Goal: Information Seeking & Learning: Learn about a topic

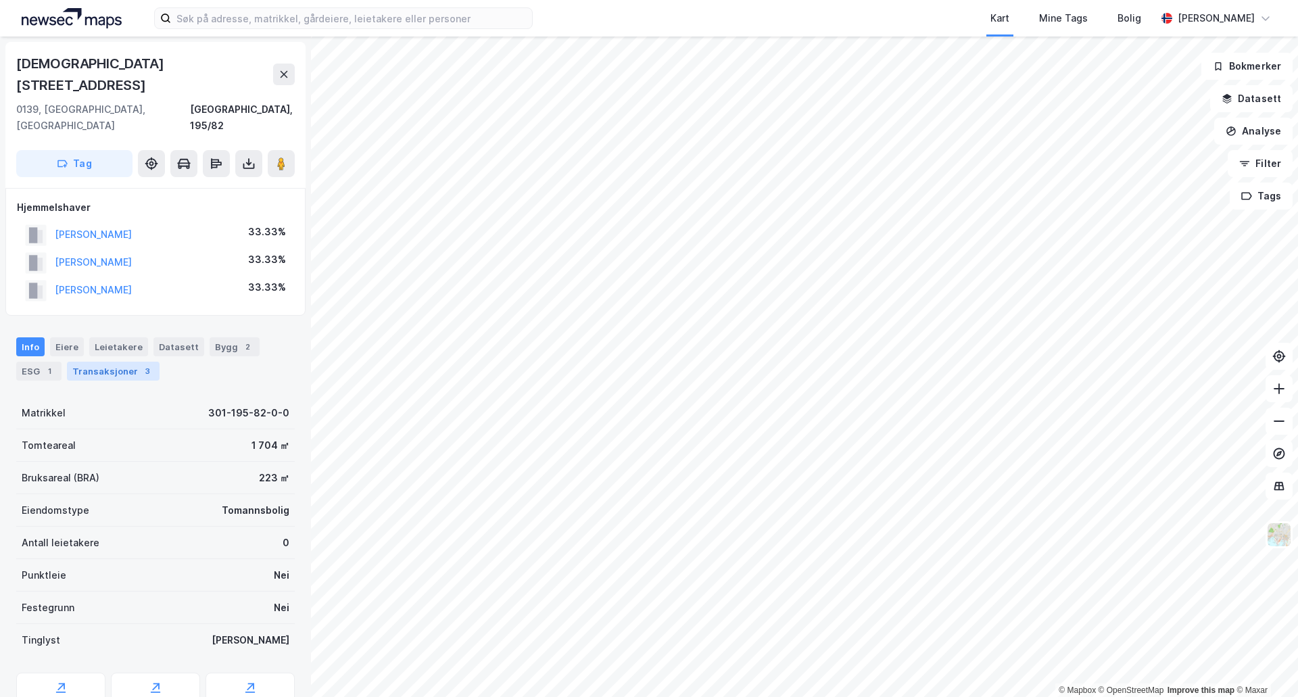
click at [128, 362] on div "Transaksjoner 3" at bounding box center [113, 371] width 93 height 19
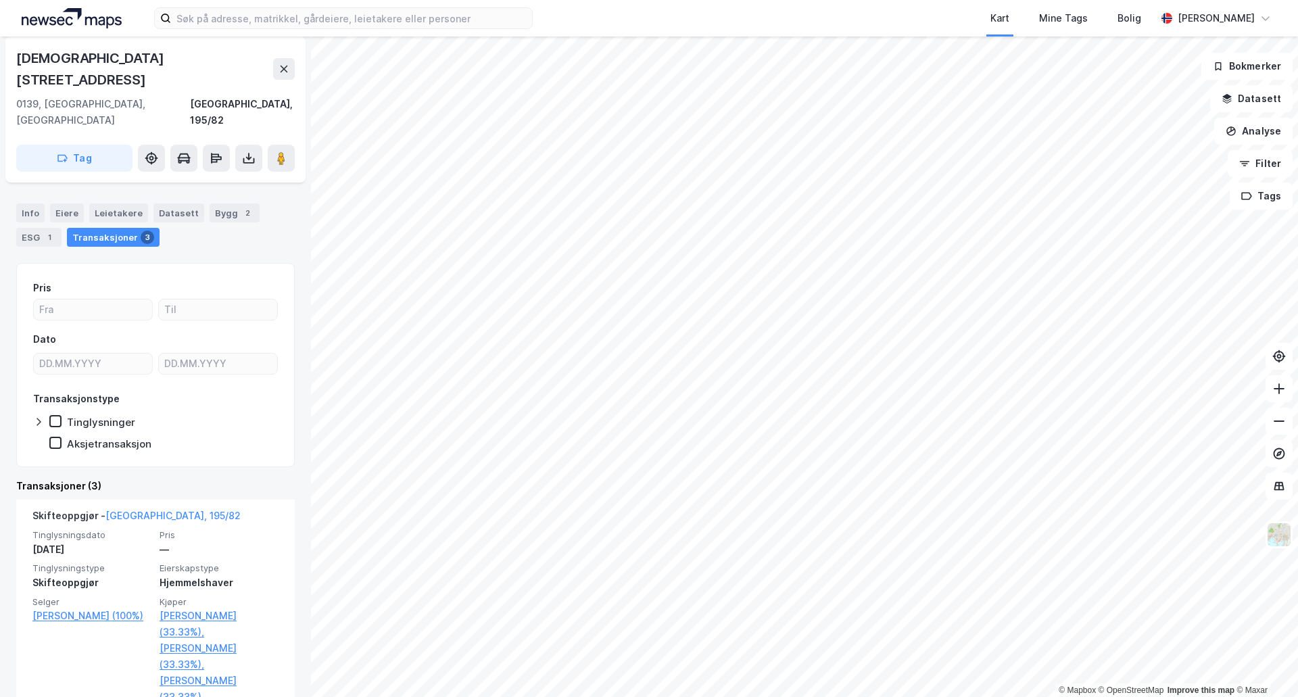
scroll to position [135, 0]
click at [214, 202] on div "Bygg 2" at bounding box center [235, 211] width 50 height 19
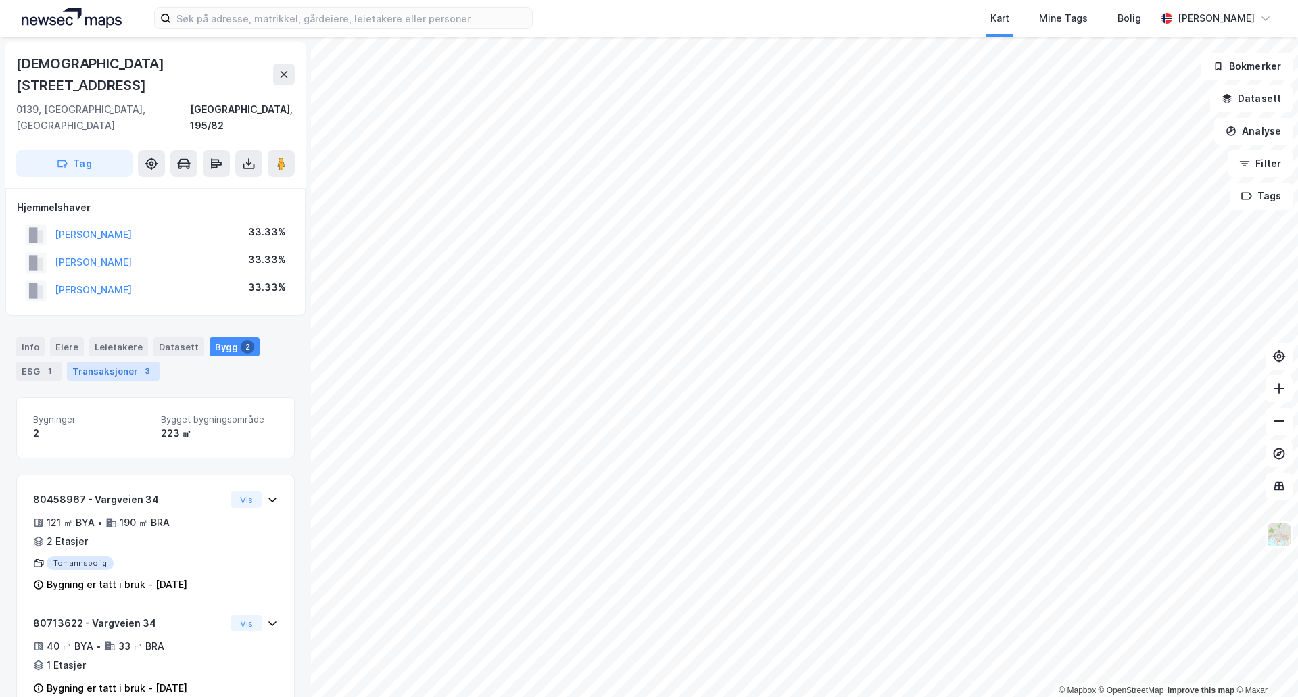
click at [141, 364] on div "3" at bounding box center [148, 371] width 14 height 14
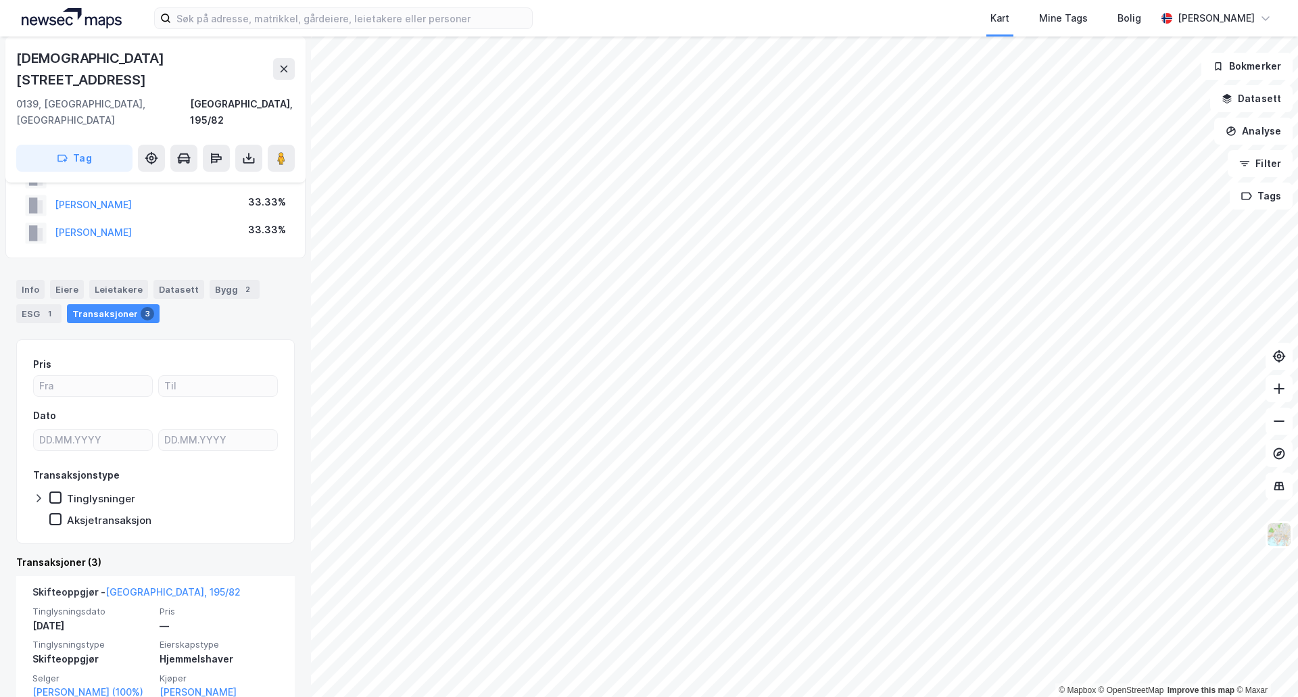
scroll to position [57, 0]
click at [25, 280] on div "Info" at bounding box center [30, 289] width 28 height 19
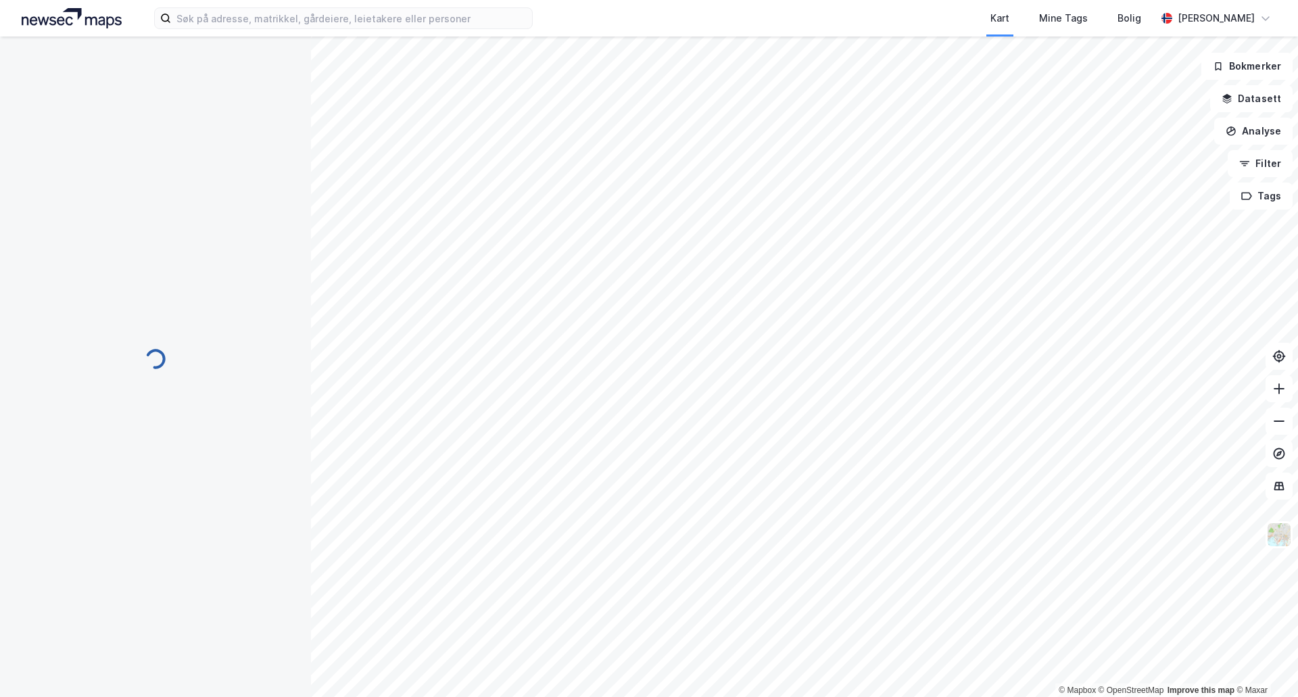
scroll to position [52, 0]
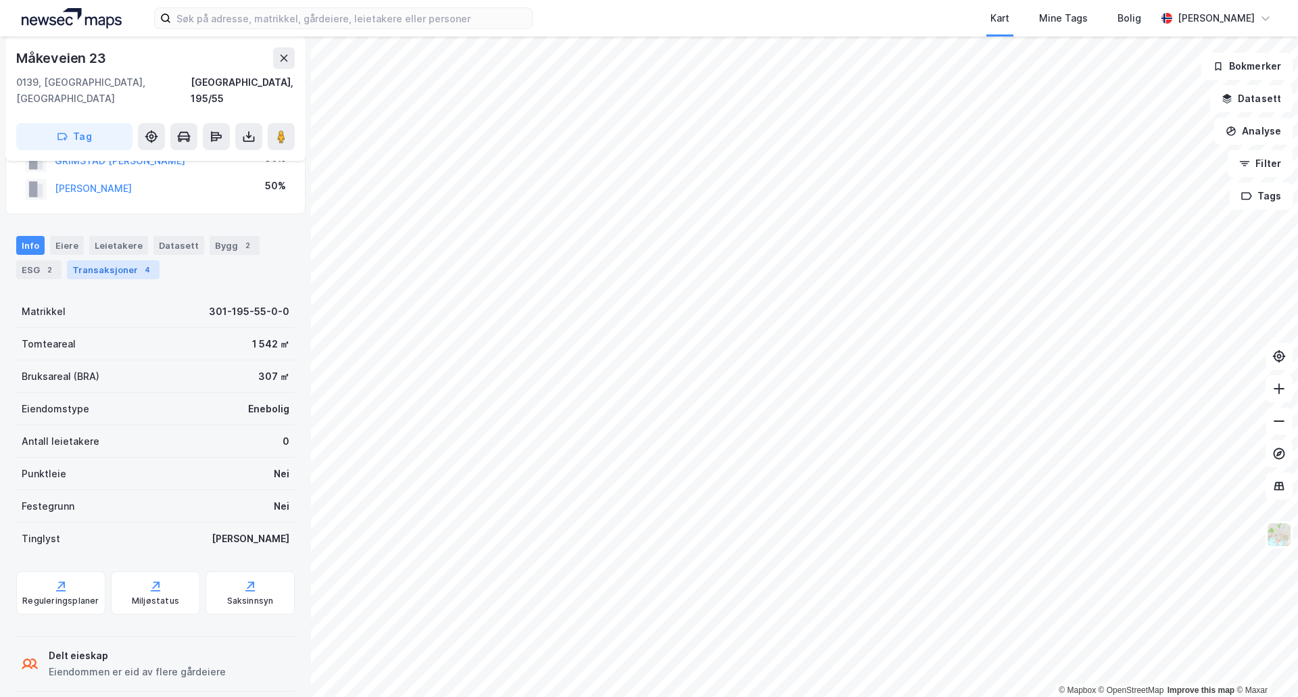
click at [118, 260] on div "Transaksjoner 4" at bounding box center [113, 269] width 93 height 19
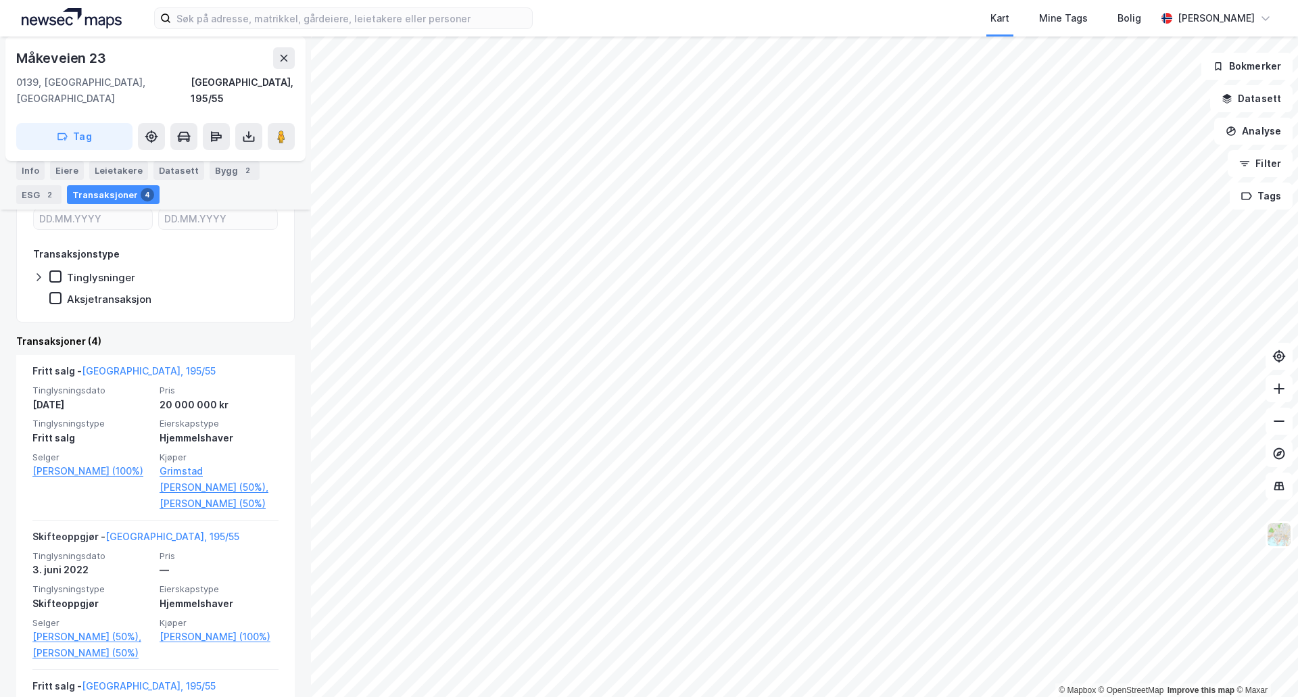
scroll to position [270, 0]
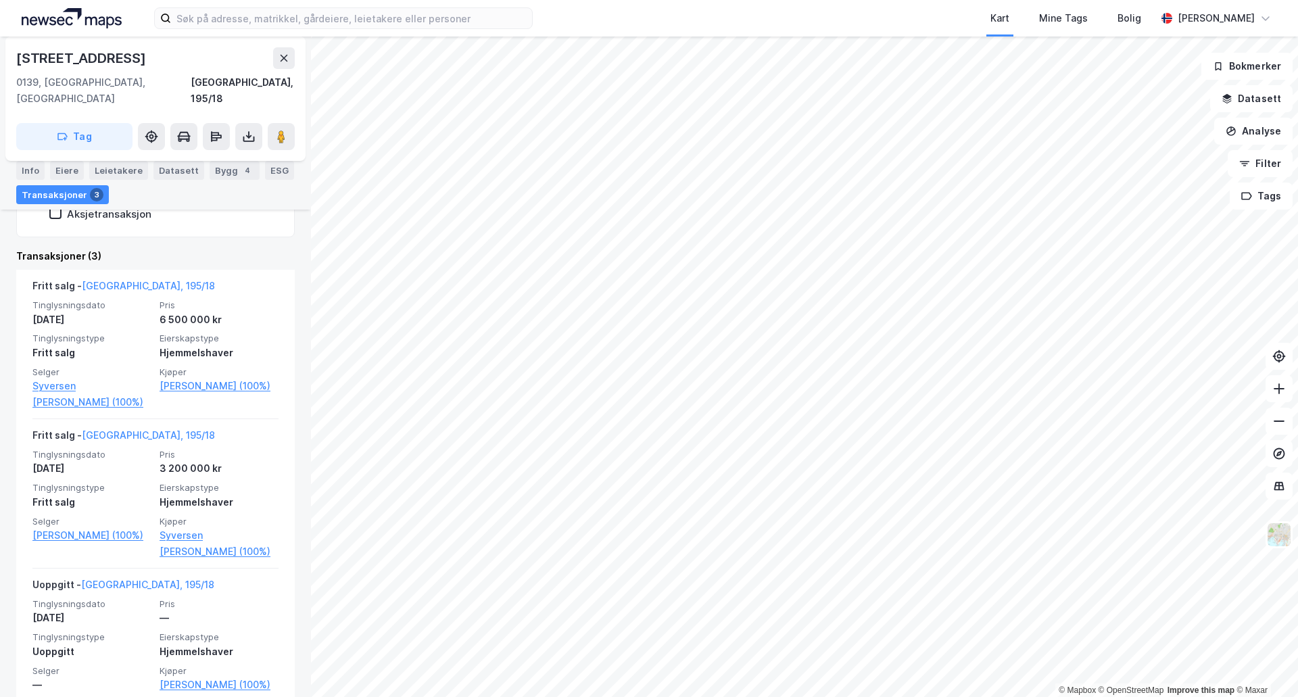
scroll to position [291, 0]
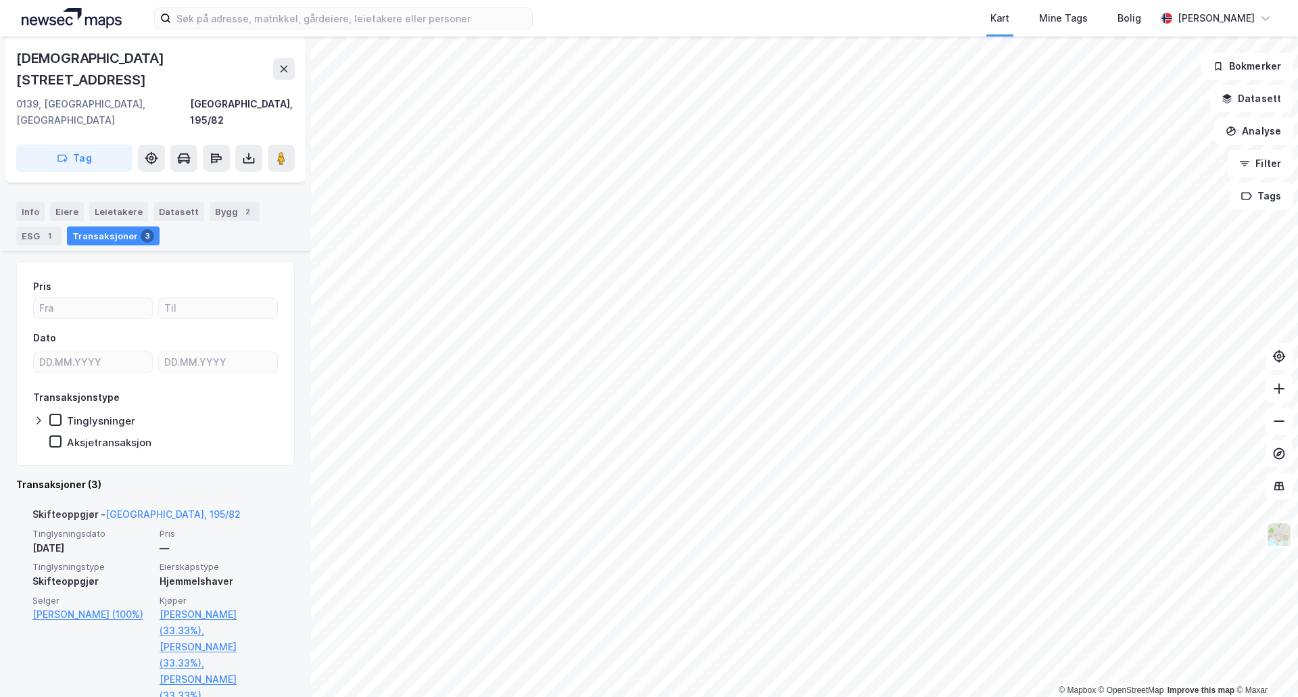
scroll to position [270, 0]
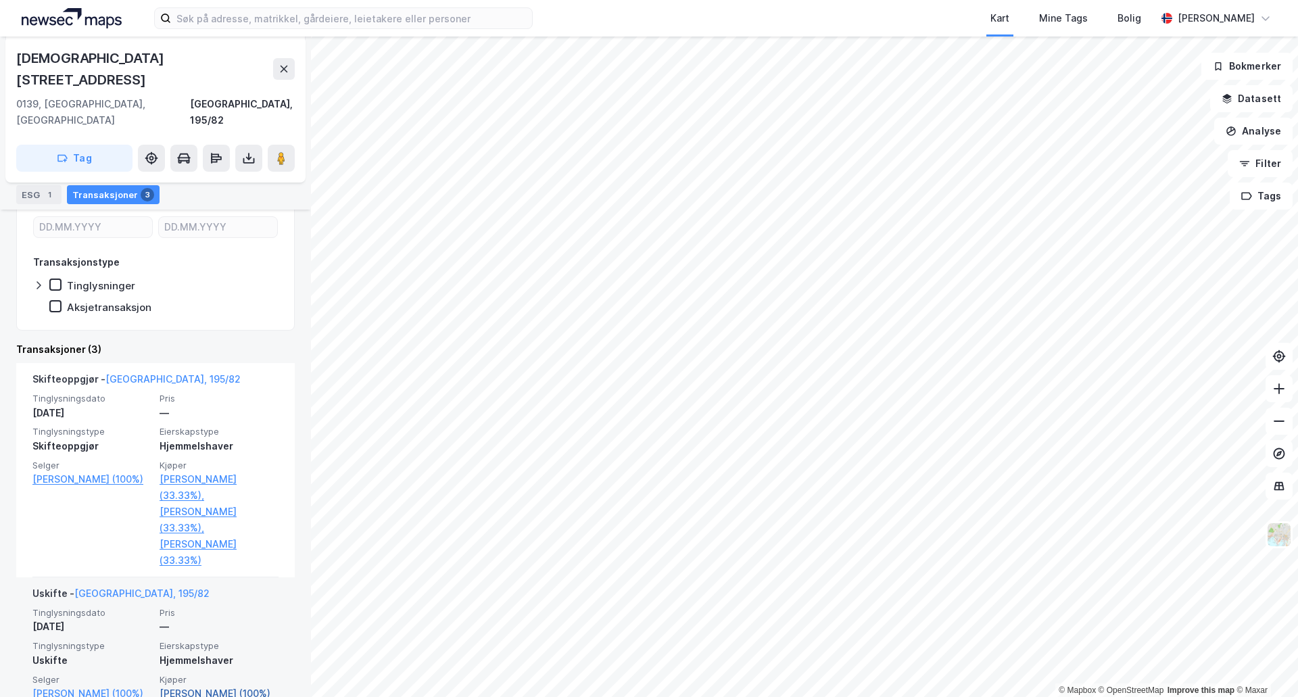
click at [210, 685] on link "[PERSON_NAME] (100%)" at bounding box center [219, 693] width 119 height 16
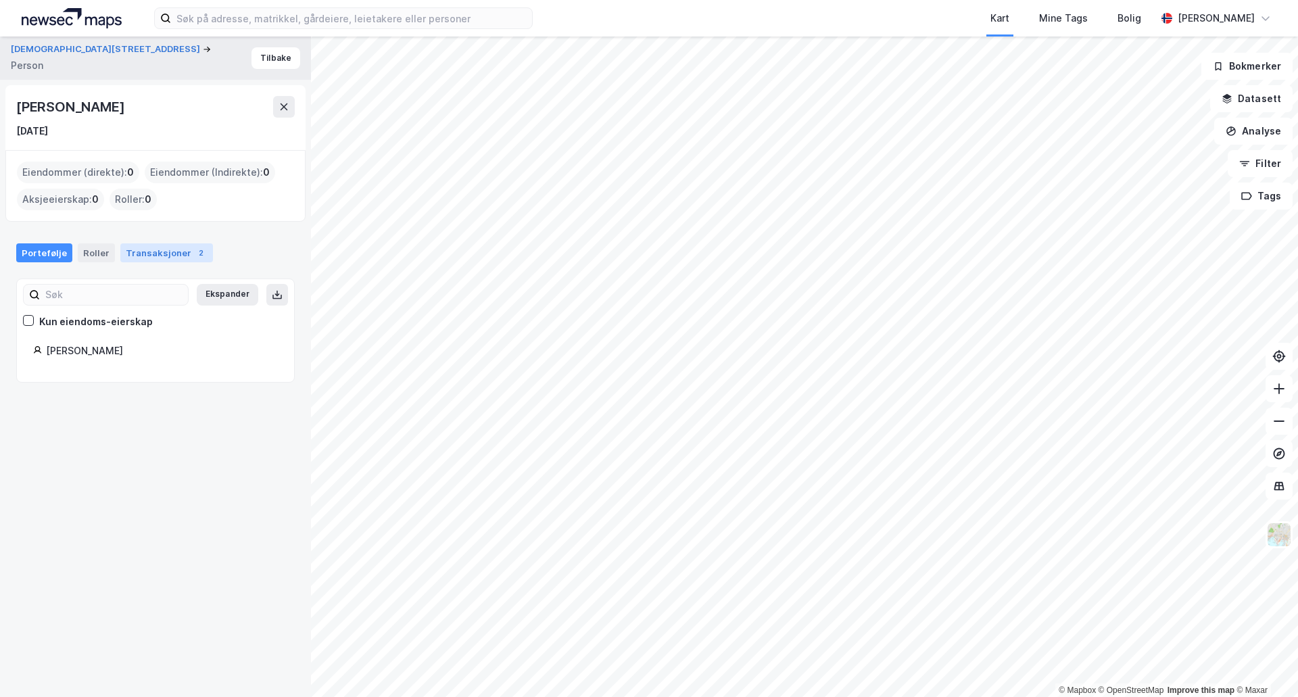
click at [176, 256] on div "Transaksjoner 2" at bounding box center [166, 252] width 93 height 19
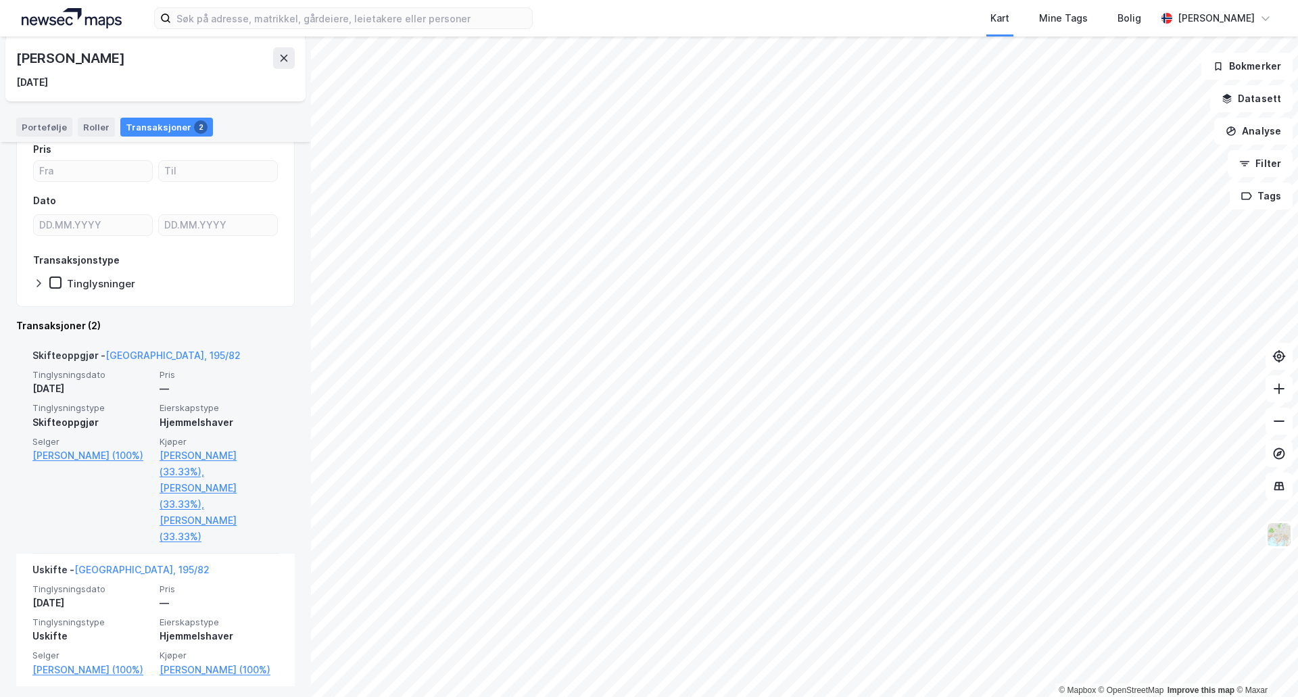
scroll to position [160, 0]
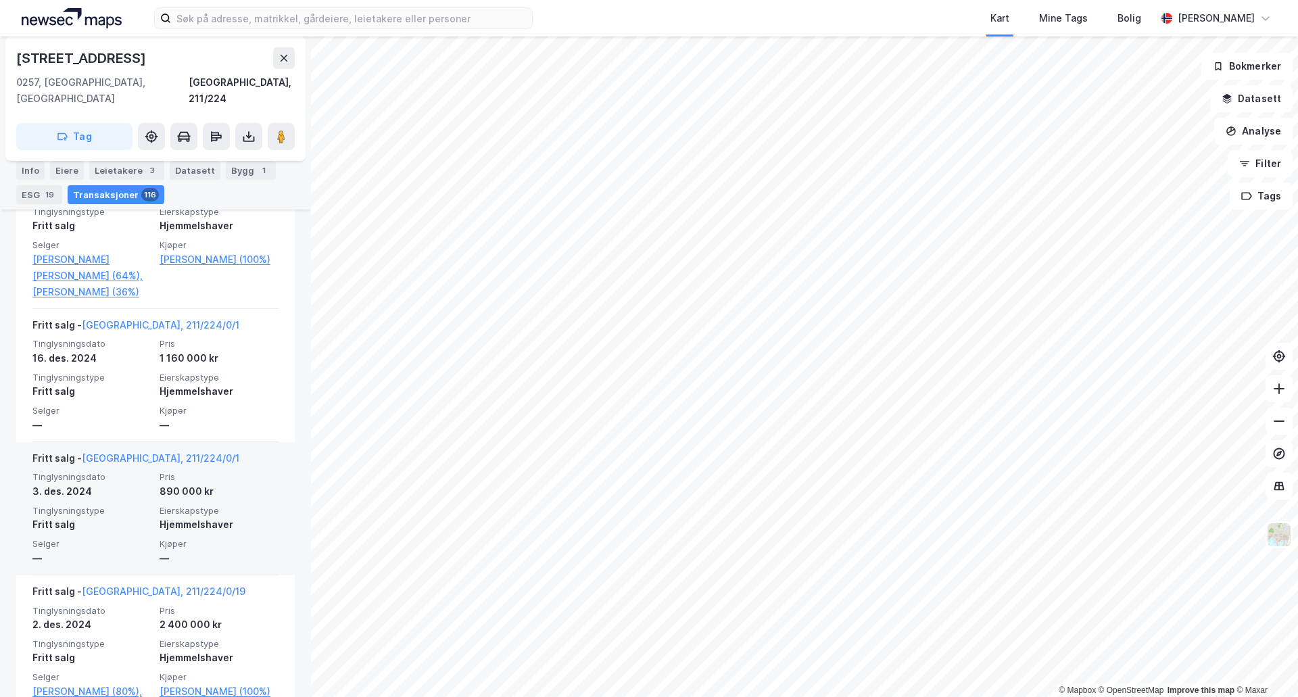
scroll to position [539, 0]
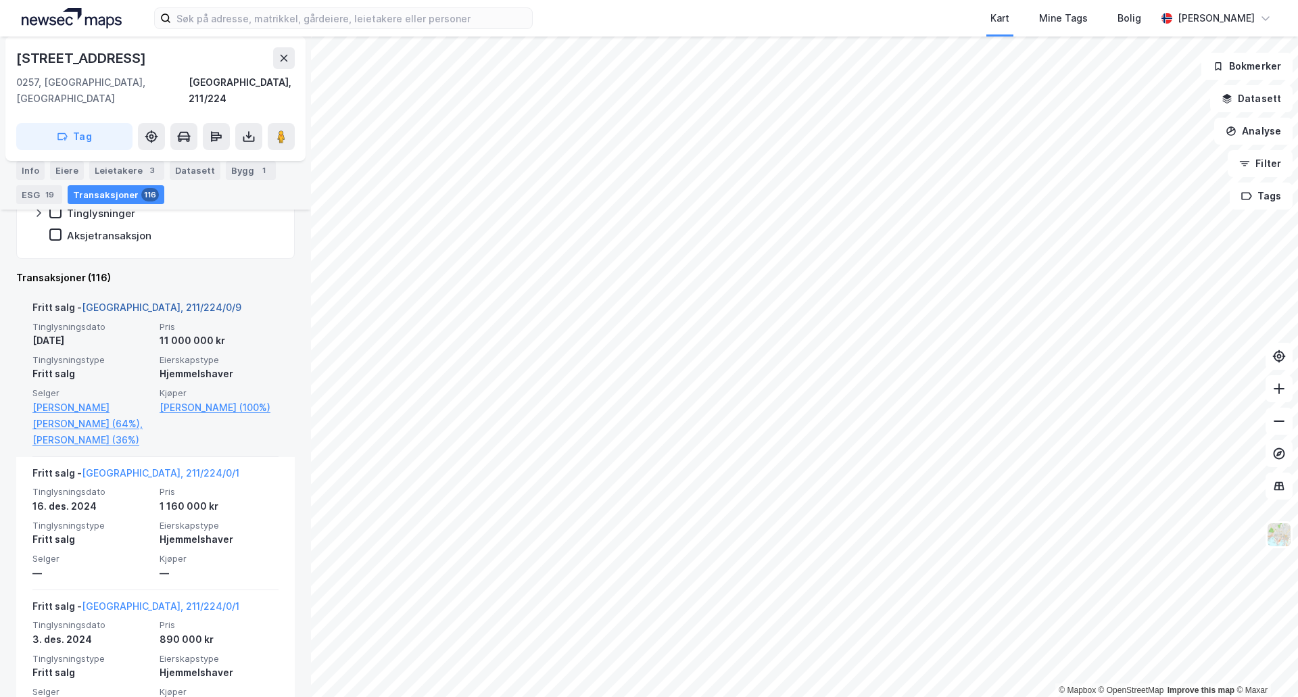
click at [144, 301] on link "[GEOGRAPHIC_DATA], 211/224/0/9" at bounding box center [162, 306] width 160 height 11
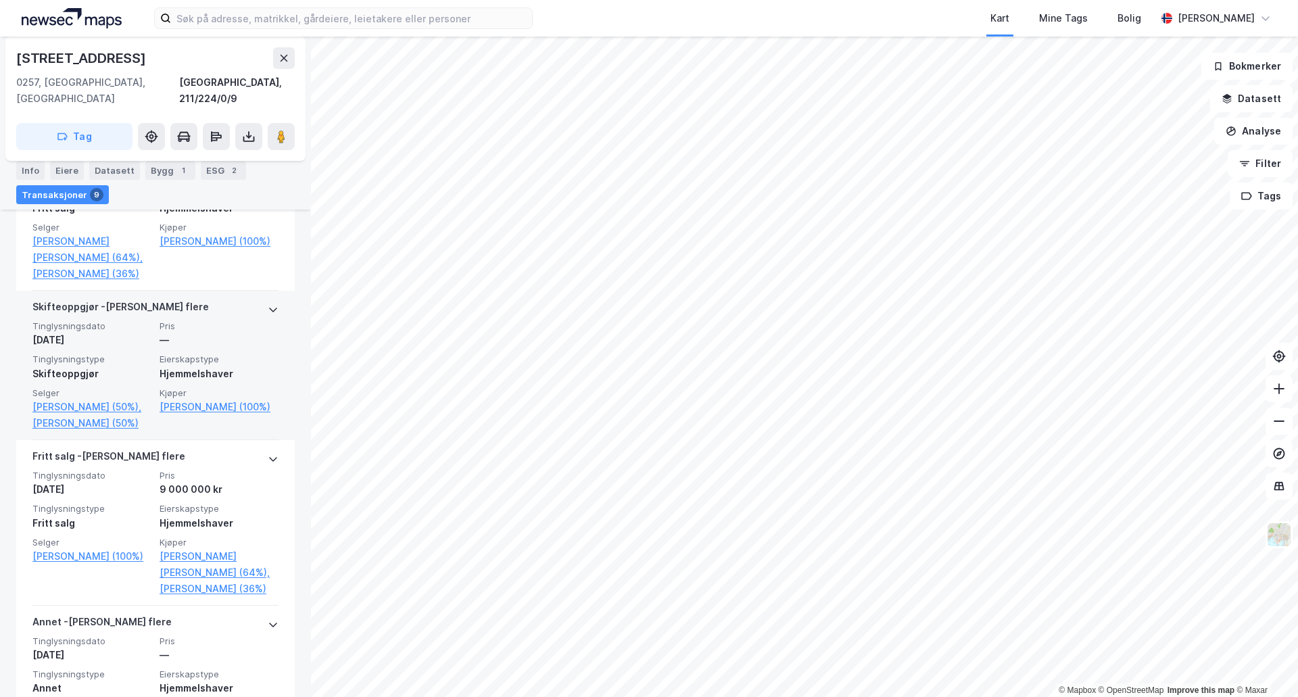
scroll to position [473, 0]
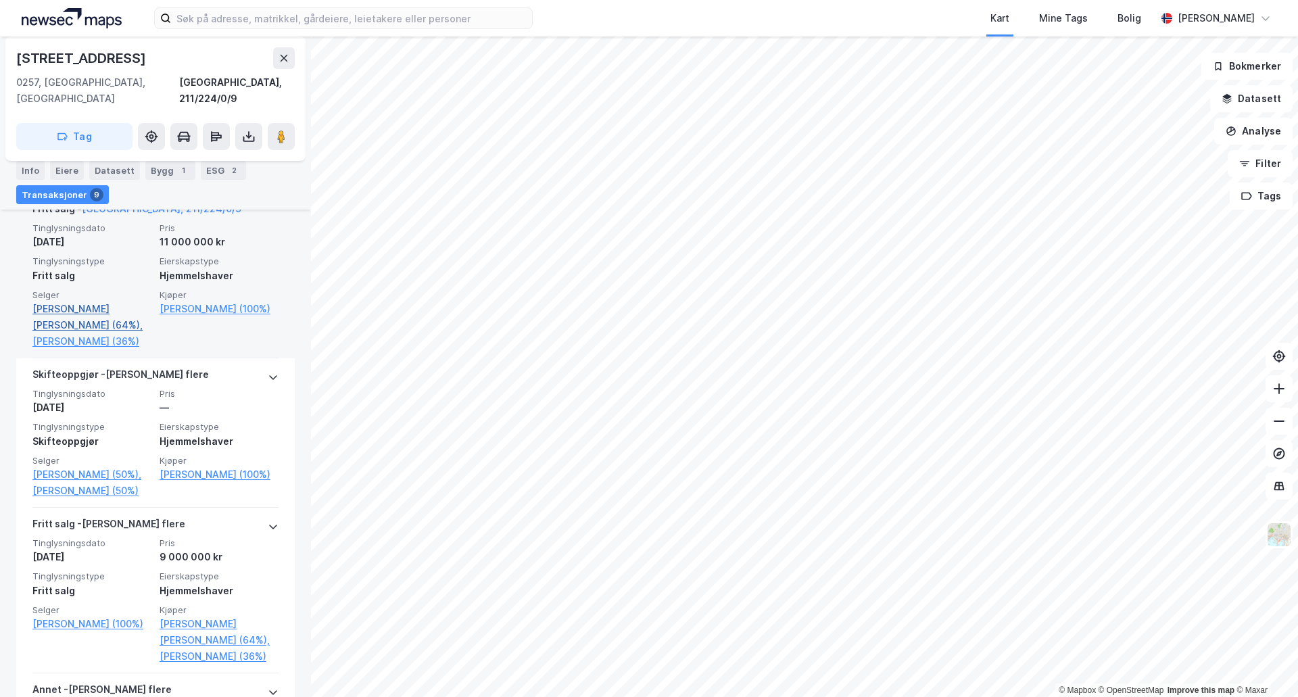
click at [105, 301] on link "[PERSON_NAME] [PERSON_NAME] (64%)," at bounding box center [91, 317] width 119 height 32
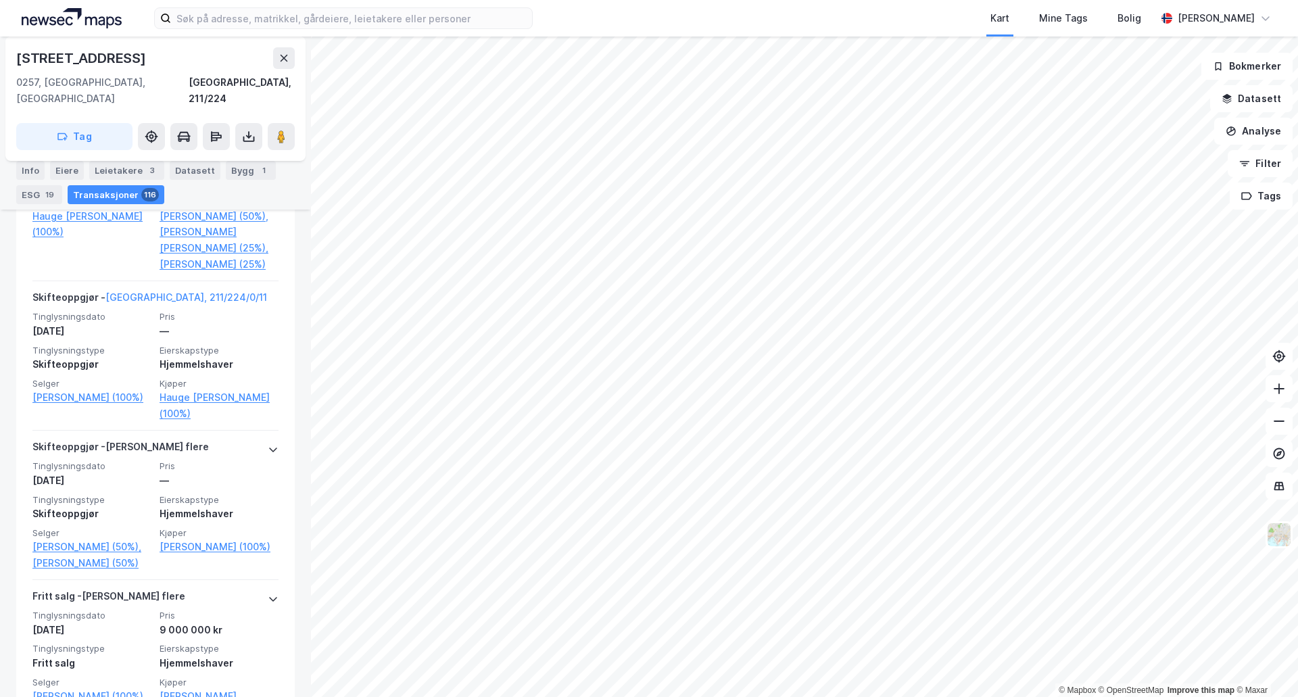
scroll to position [2634, 0]
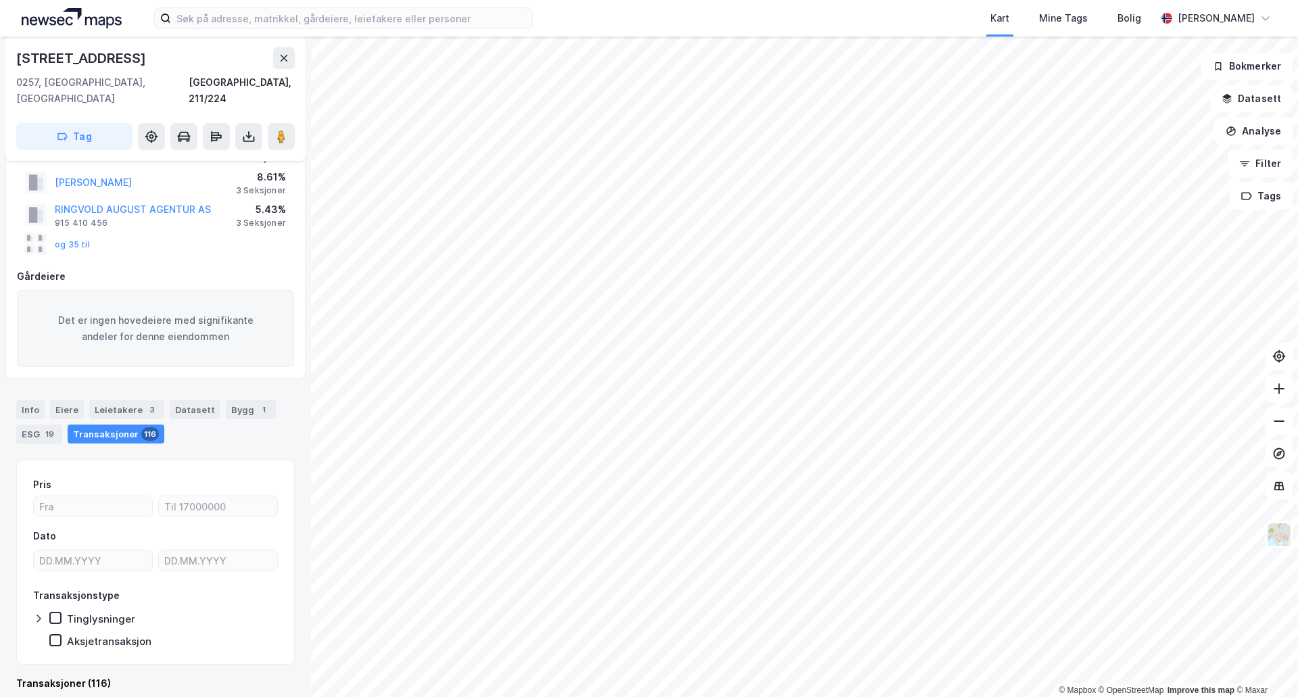
scroll to position [336, 0]
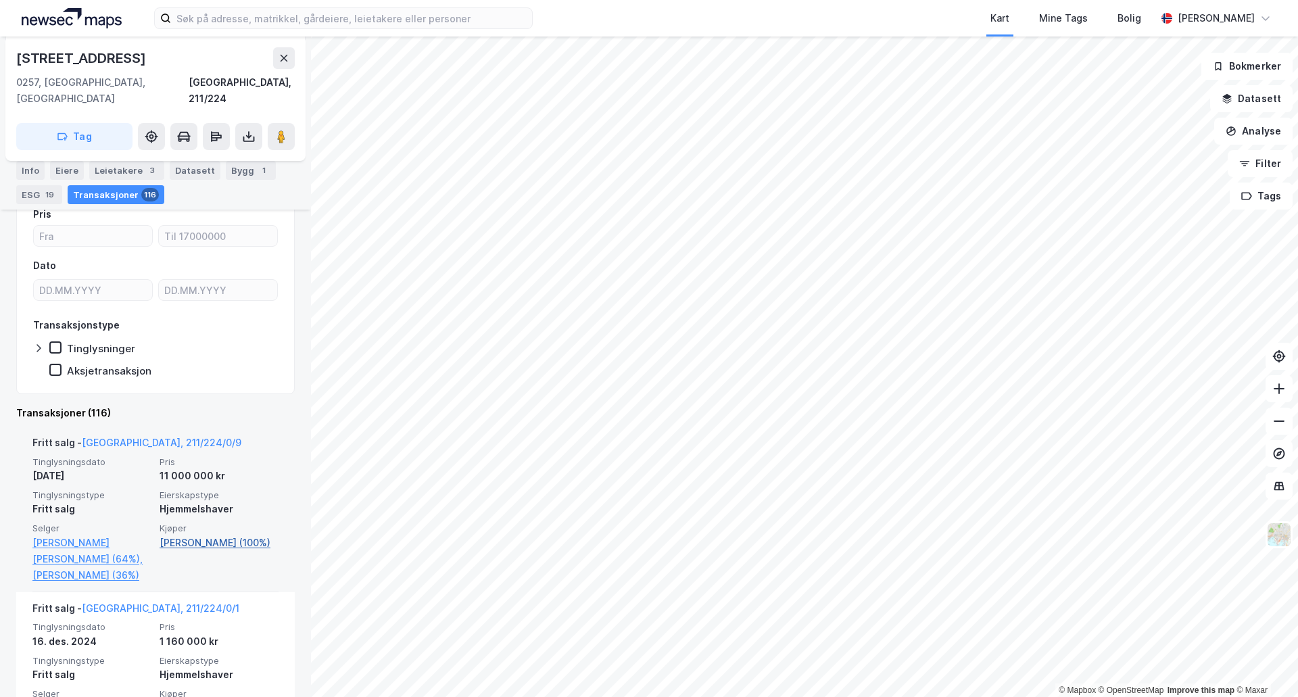
click at [197, 535] on link "[PERSON_NAME] (100%)" at bounding box center [219, 543] width 119 height 16
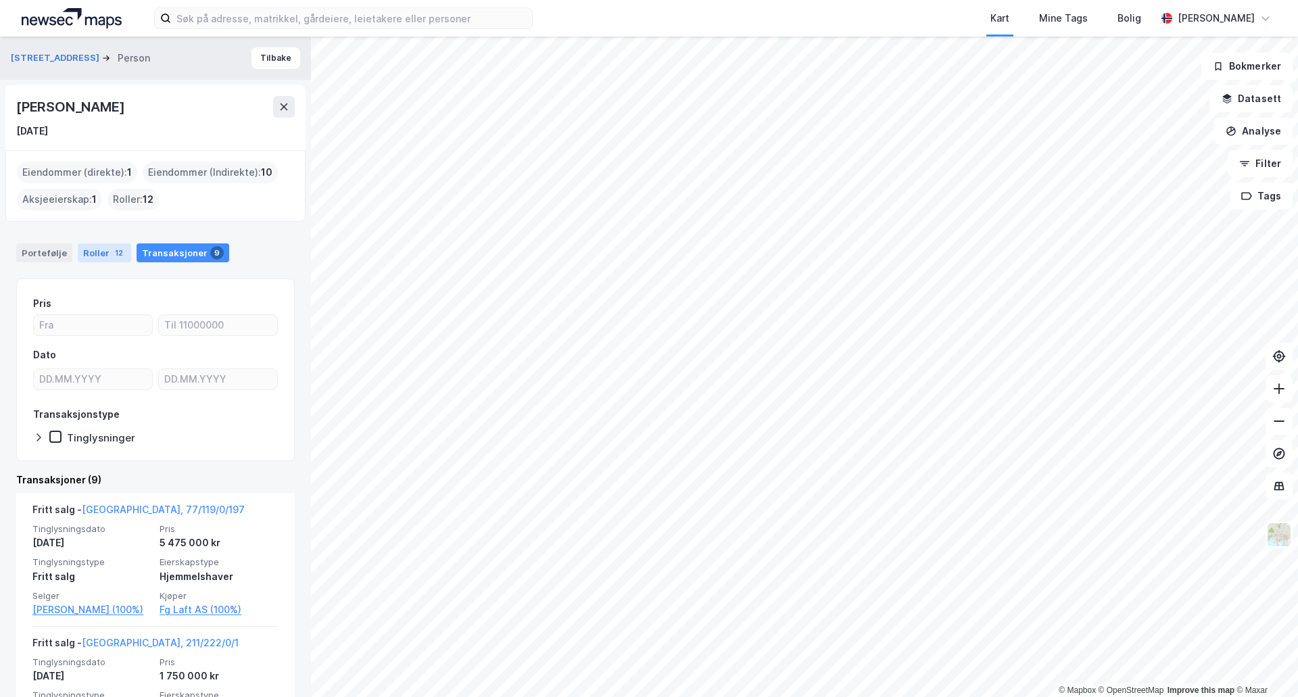
click at [93, 253] on div "Roller 12" at bounding box center [104, 252] width 53 height 19
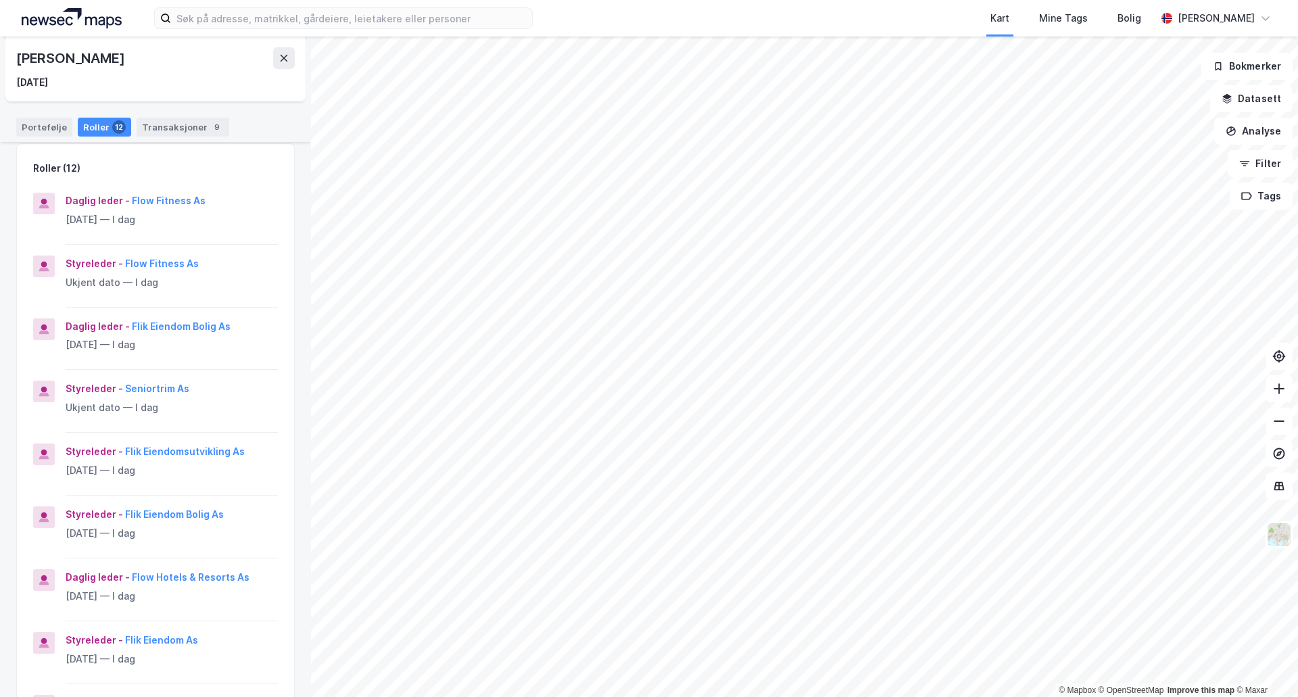
scroll to position [270, 0]
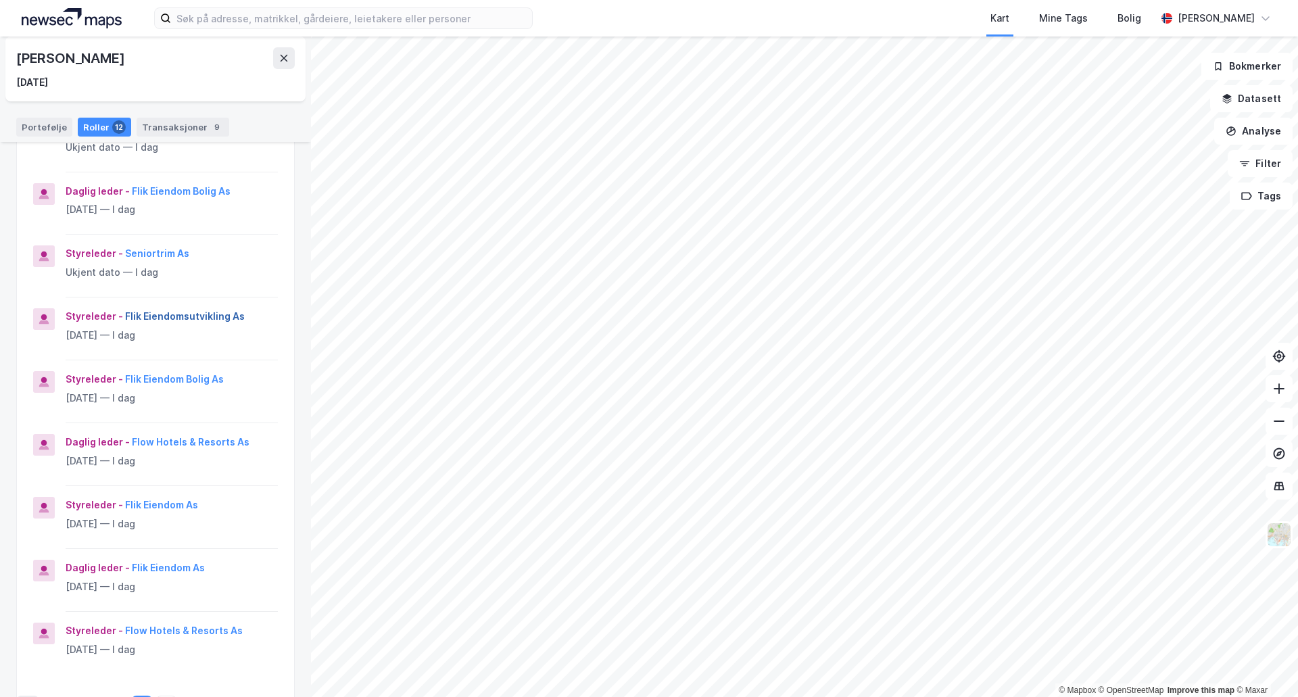
click at [0, 0] on button "Flik Eiendomsutvikling As" at bounding box center [0, 0] width 0 height 0
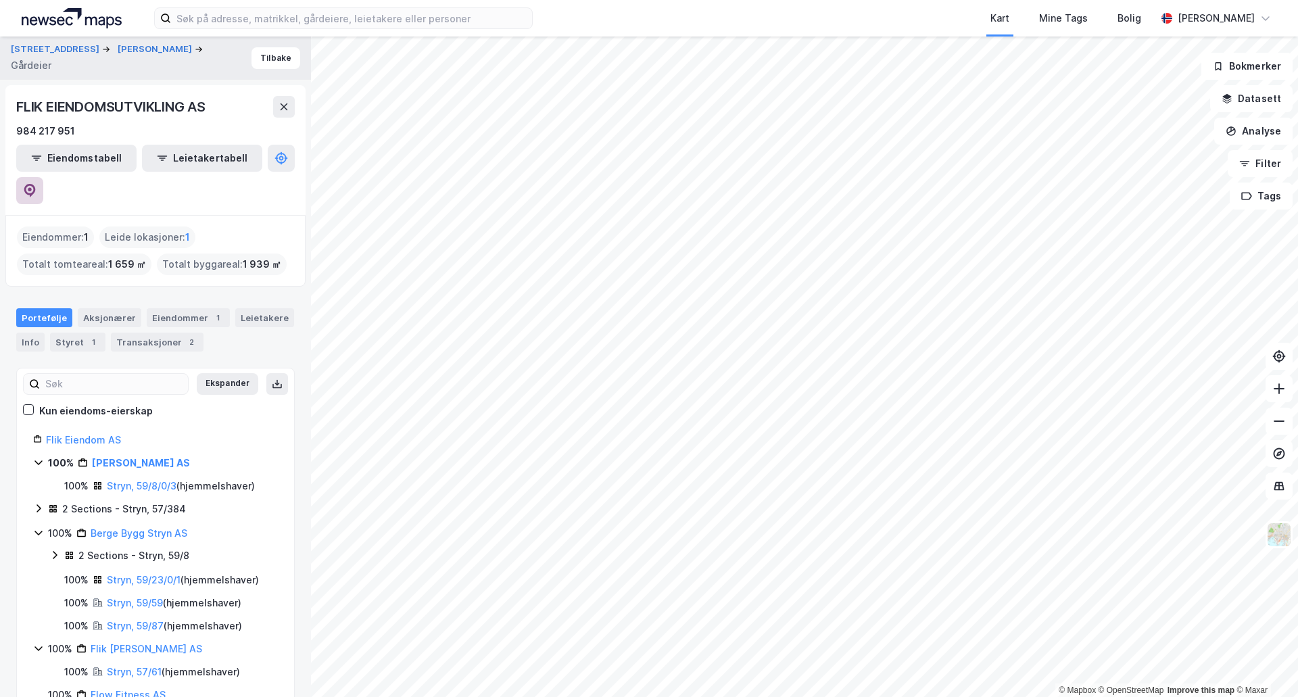
click at [36, 184] on icon at bounding box center [29, 191] width 11 height 14
click at [162, 46] on button "[PERSON_NAME]" at bounding box center [156, 50] width 77 height 14
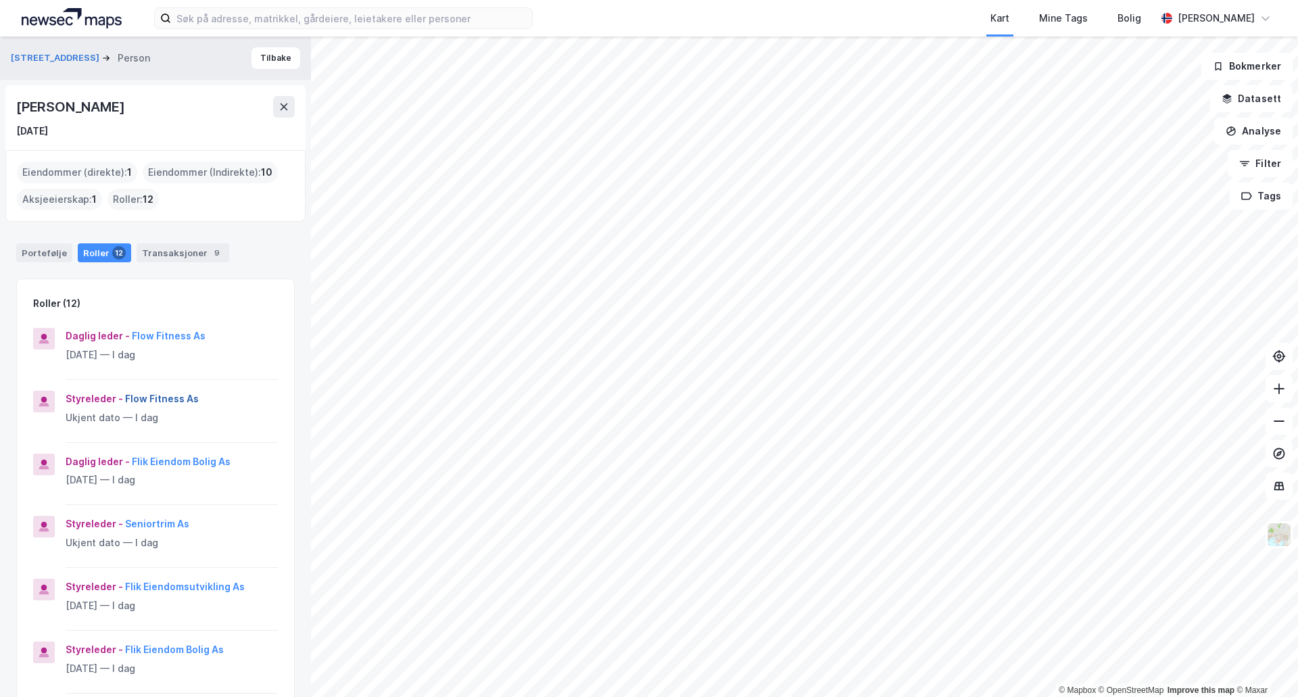
click at [0, 0] on button "Flow Fitness As" at bounding box center [0, 0] width 0 height 0
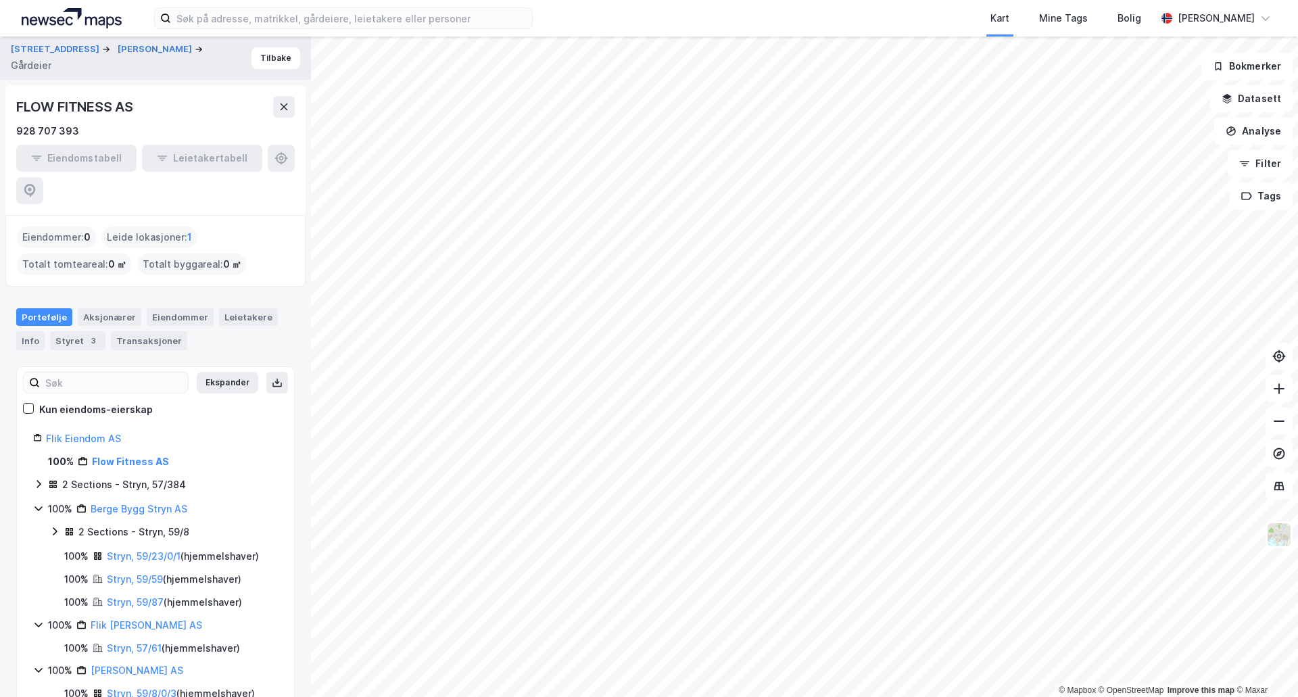
scroll to position [68, 0]
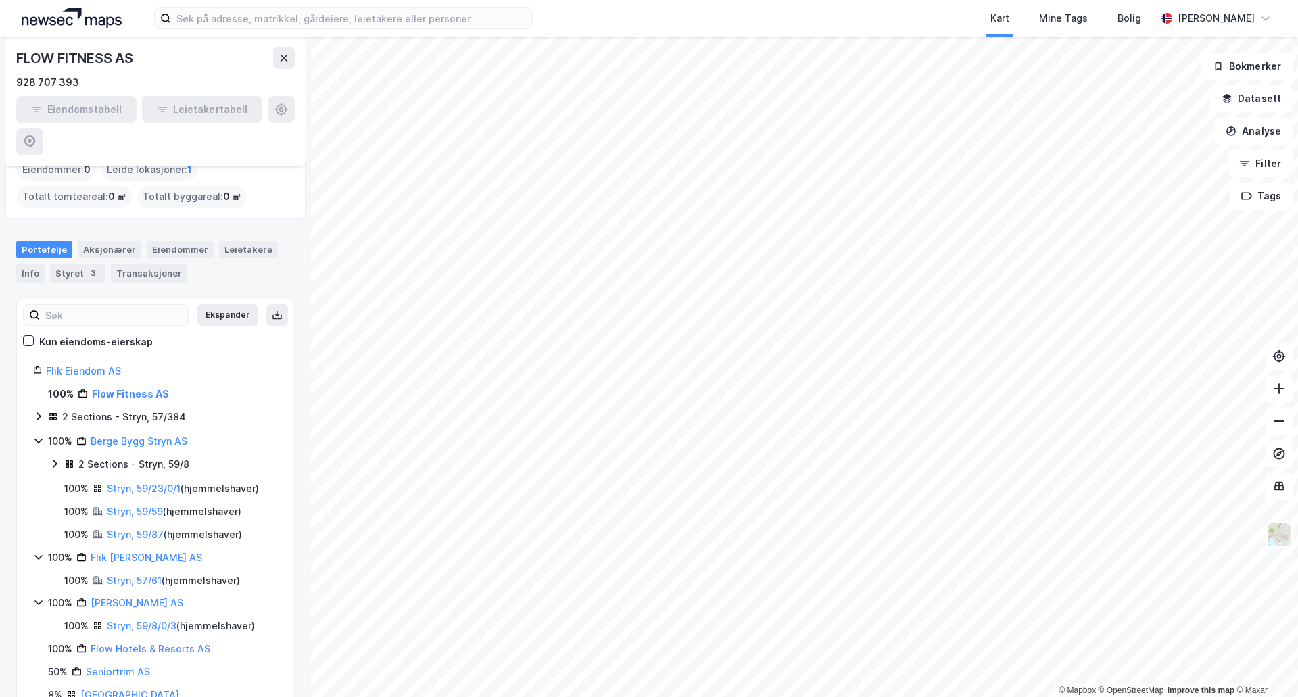
click at [40, 411] on icon at bounding box center [38, 416] width 11 height 11
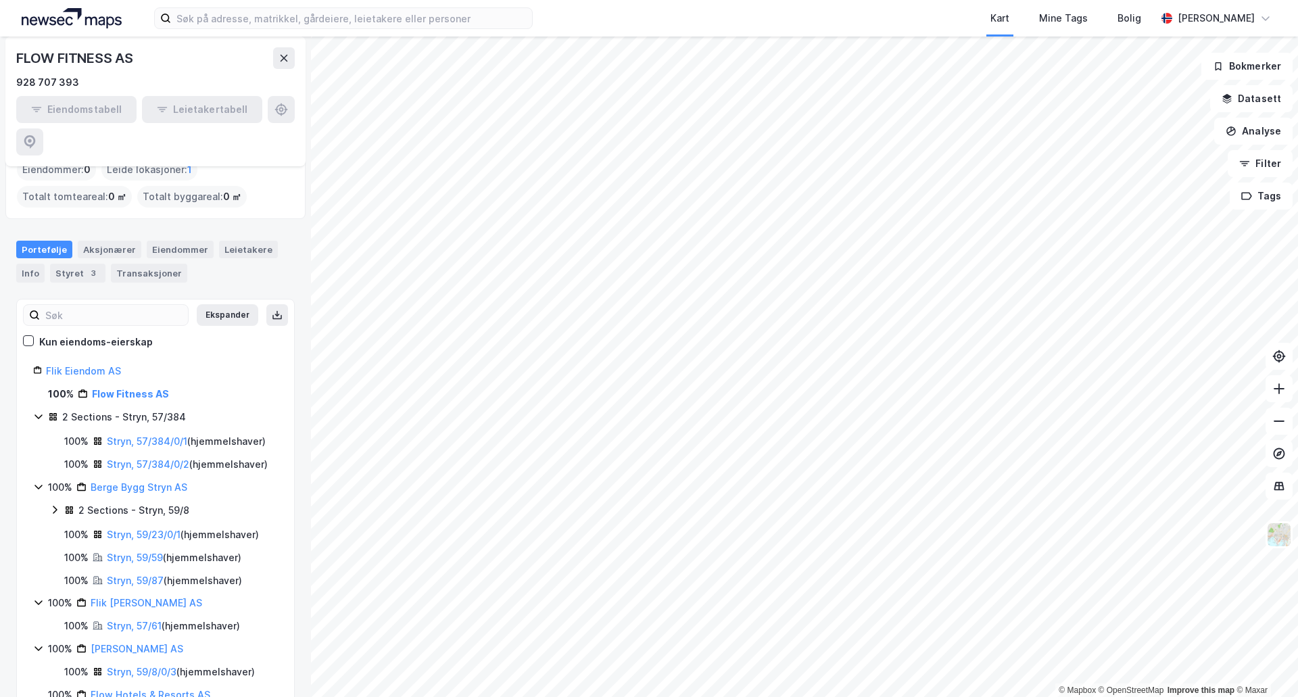
click at [37, 411] on icon at bounding box center [38, 416] width 11 height 11
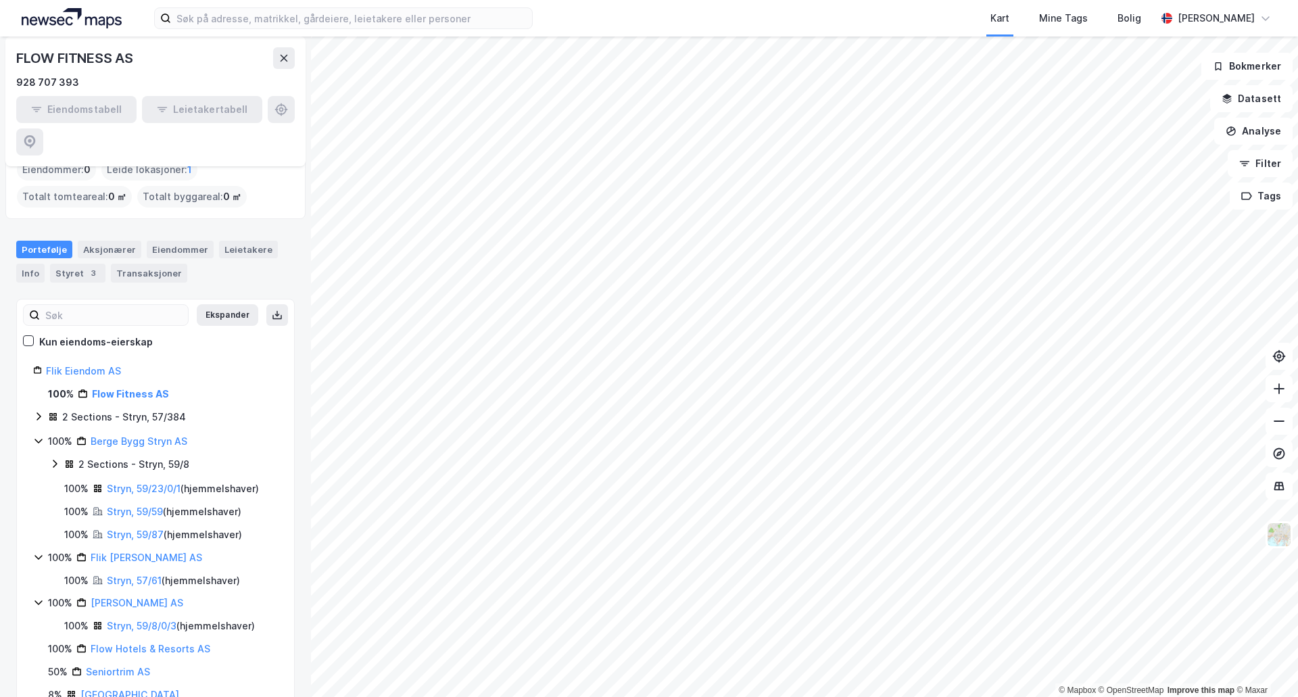
click at [52, 458] on icon at bounding box center [54, 463] width 11 height 11
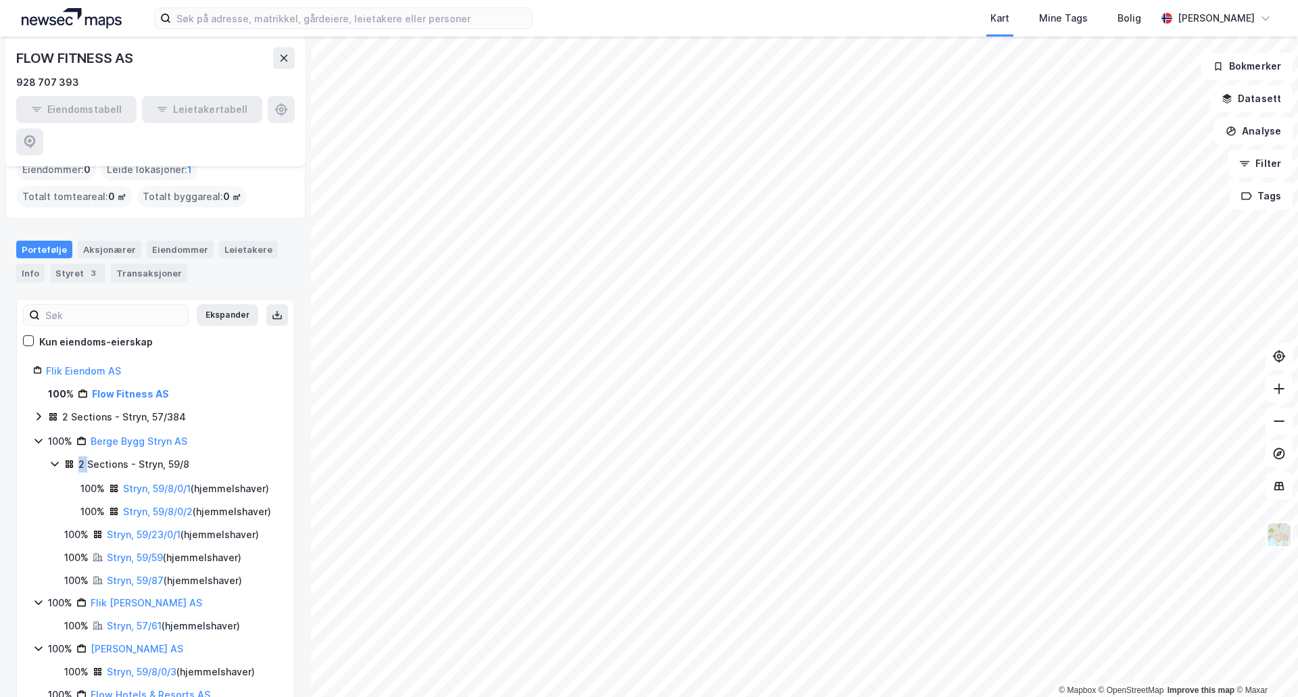
click at [52, 458] on icon at bounding box center [54, 463] width 11 height 11
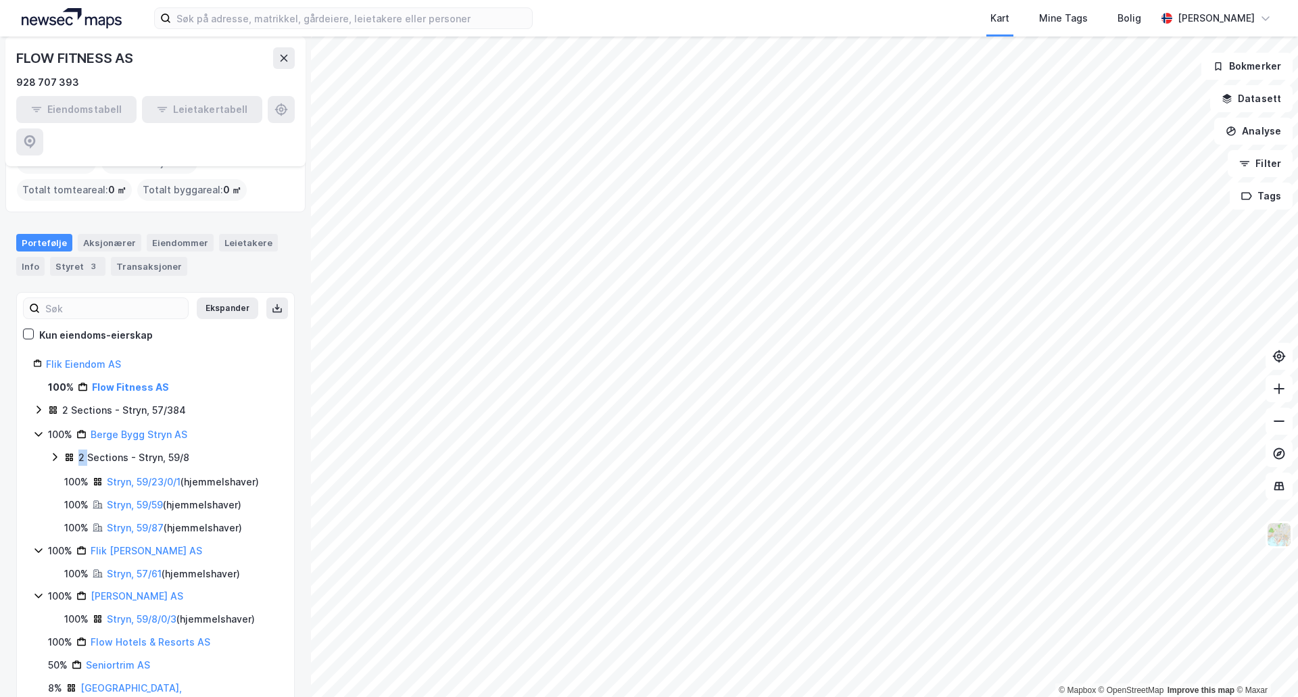
scroll to position [0, 0]
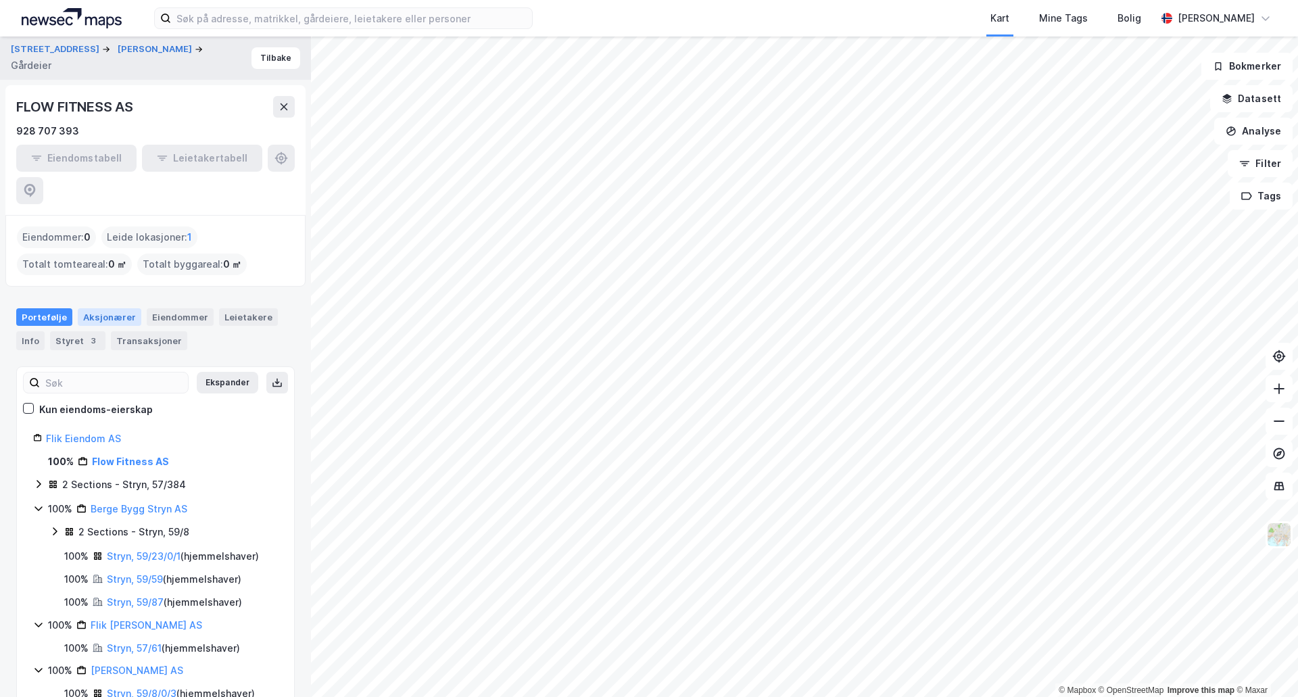
click at [105, 308] on div "Aksjonærer" at bounding box center [110, 317] width 64 height 18
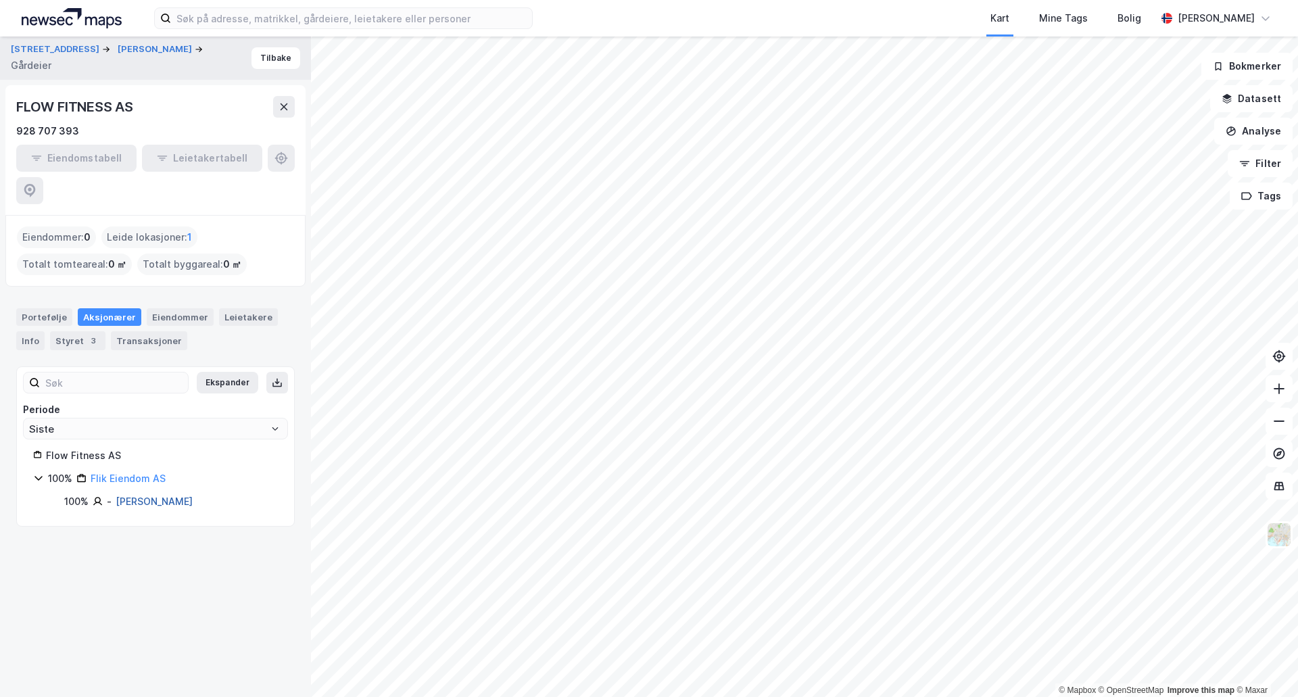
click at [172, 495] on link "[PERSON_NAME]" at bounding box center [154, 500] width 77 height 11
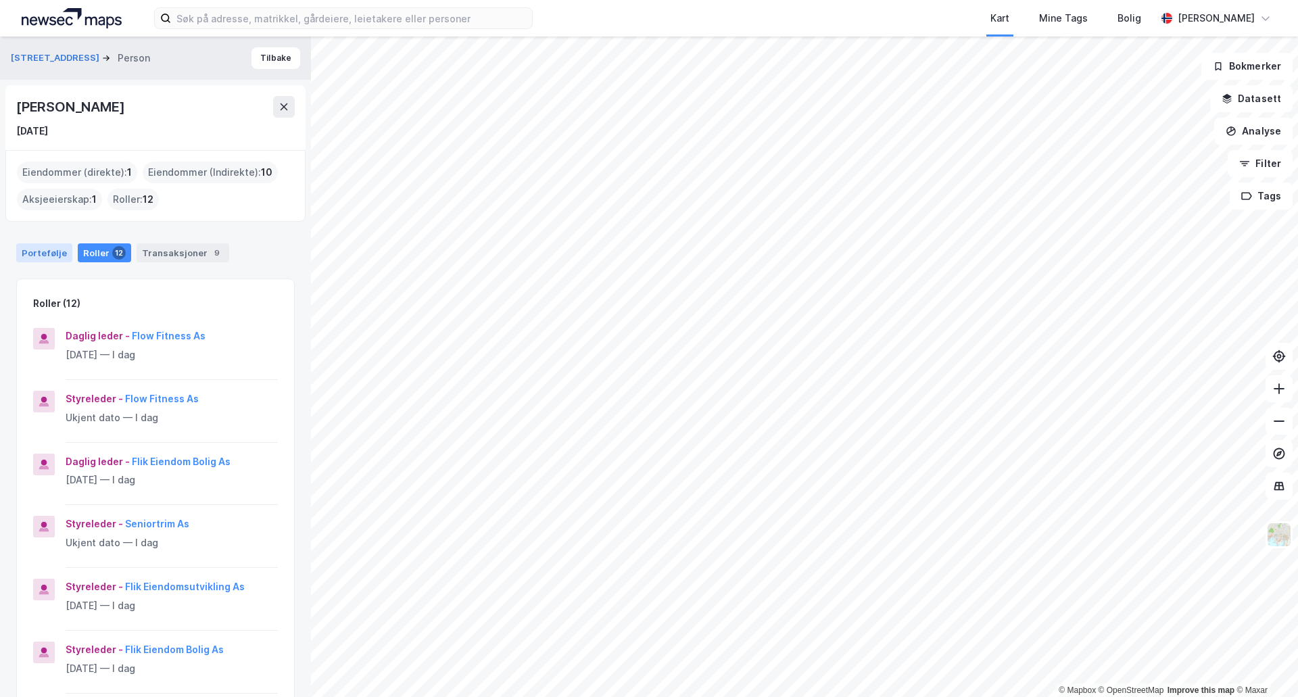
click at [48, 252] on div "Portefølje" at bounding box center [44, 252] width 56 height 19
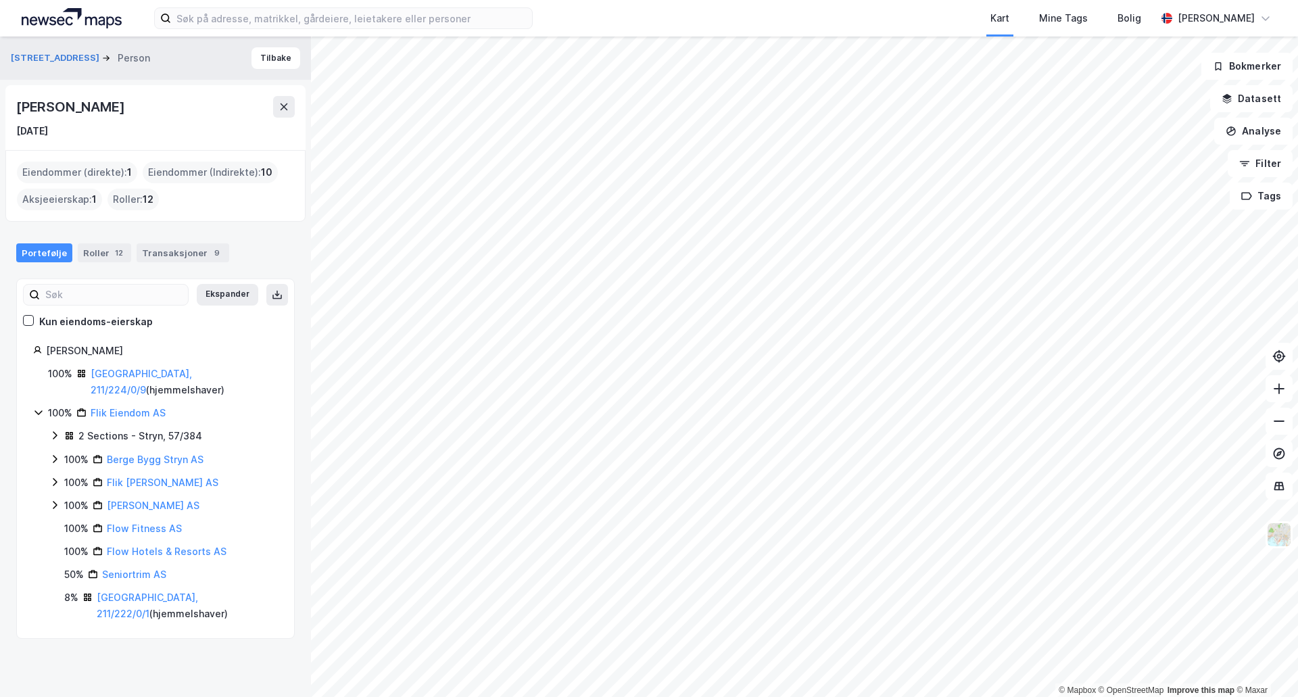
click at [57, 456] on icon at bounding box center [55, 460] width 4 height 8
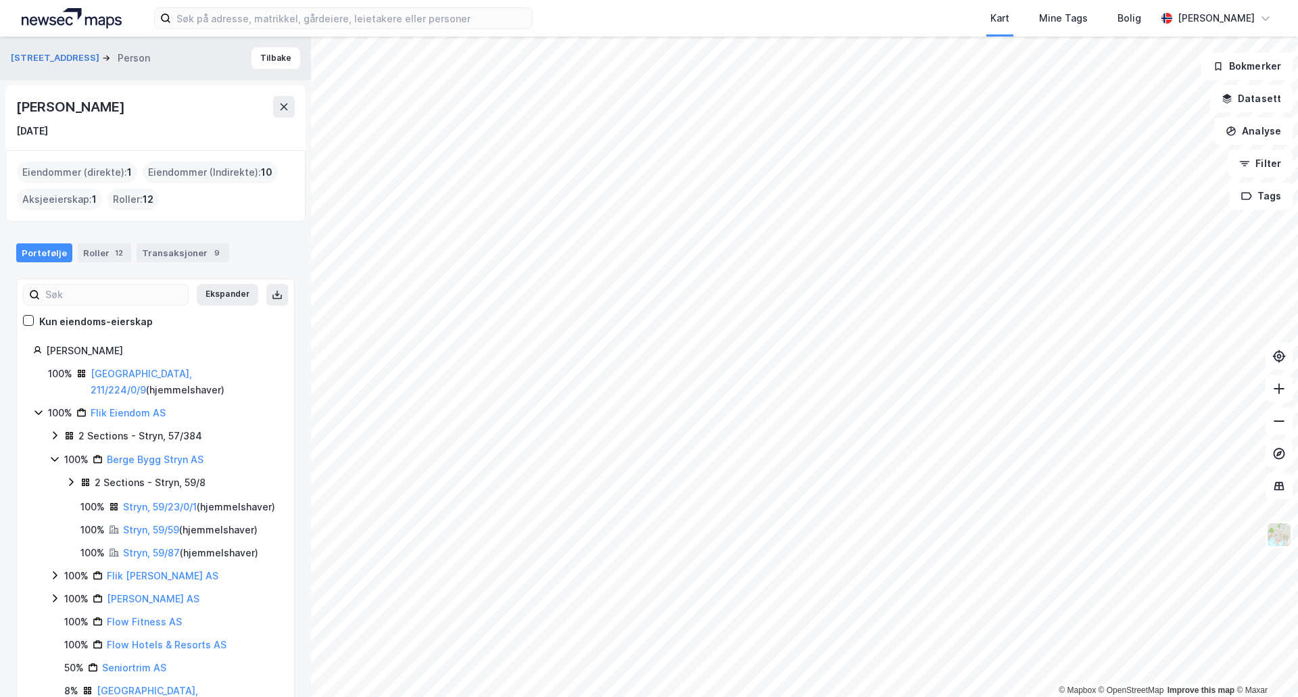
click at [57, 458] on icon at bounding box center [54, 460] width 7 height 5
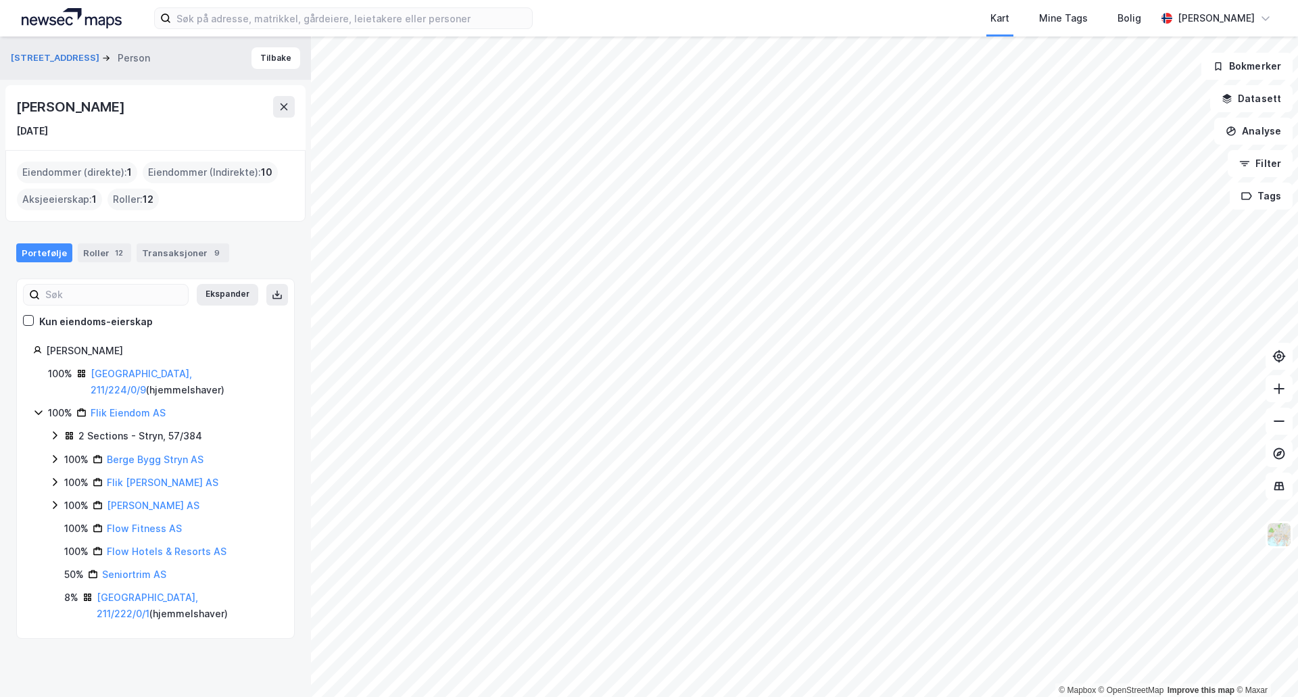
click at [57, 479] on icon at bounding box center [55, 483] width 4 height 8
click at [57, 481] on icon at bounding box center [54, 483] width 7 height 5
click at [56, 502] on icon at bounding box center [55, 506] width 4 height 8
click at [56, 504] on icon at bounding box center [54, 506] width 7 height 5
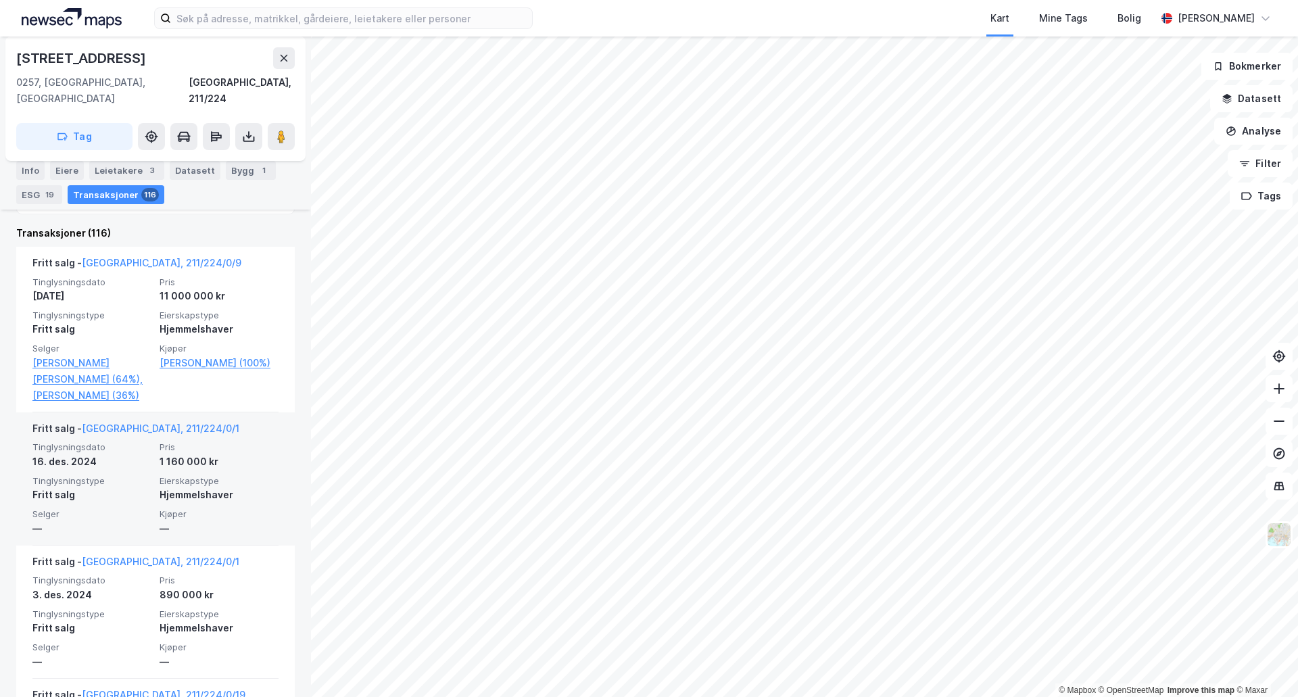
scroll to position [539, 0]
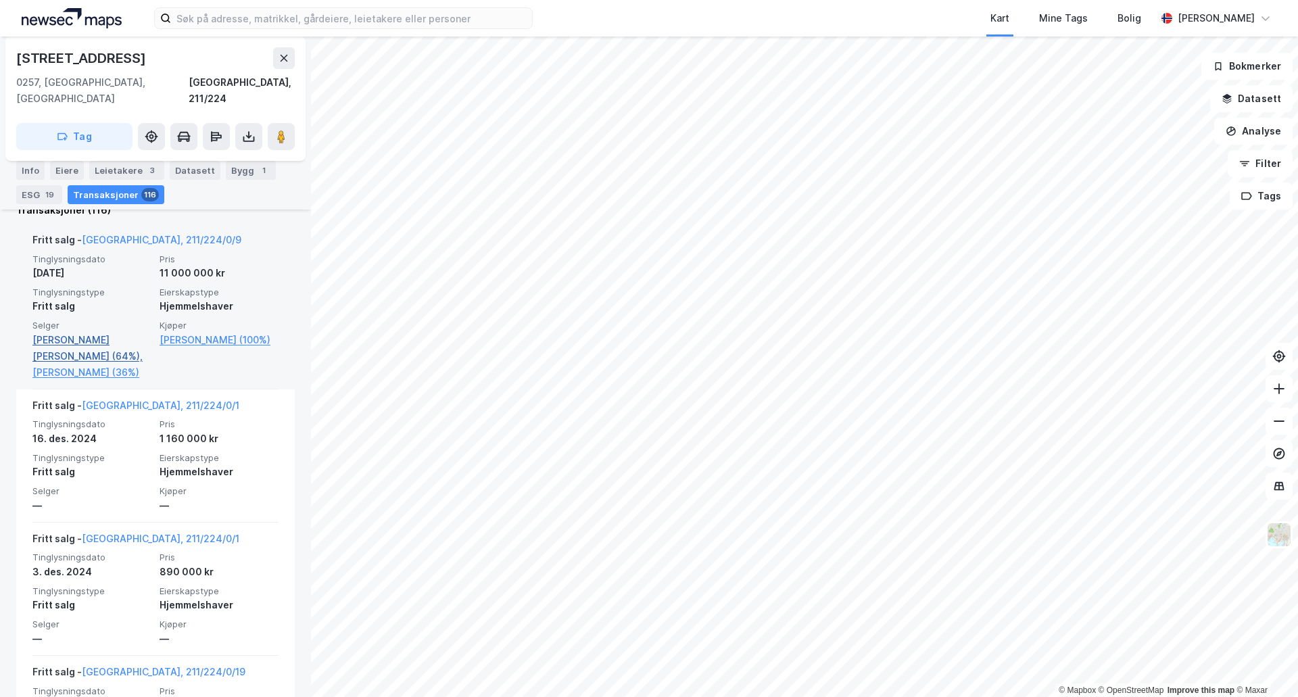
click at [91, 332] on link "[PERSON_NAME] [PERSON_NAME] (64%)," at bounding box center [91, 348] width 119 height 32
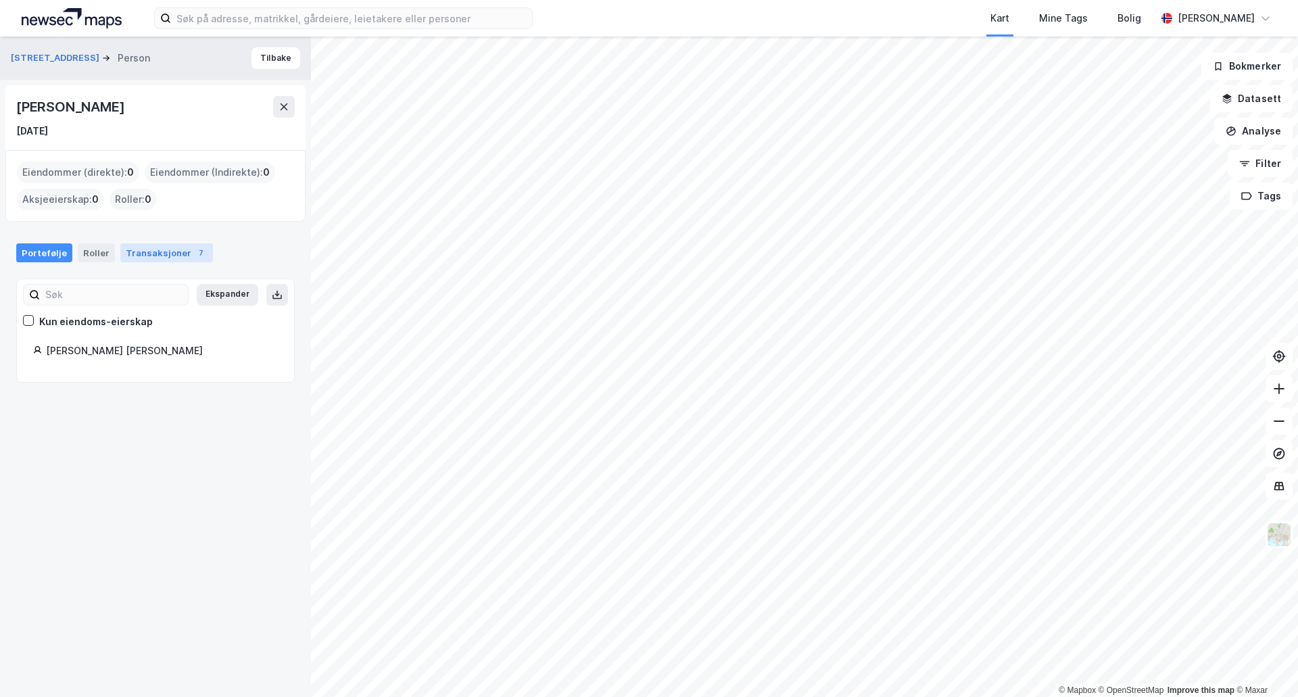
click at [160, 253] on div "Transaksjoner 7" at bounding box center [166, 252] width 93 height 19
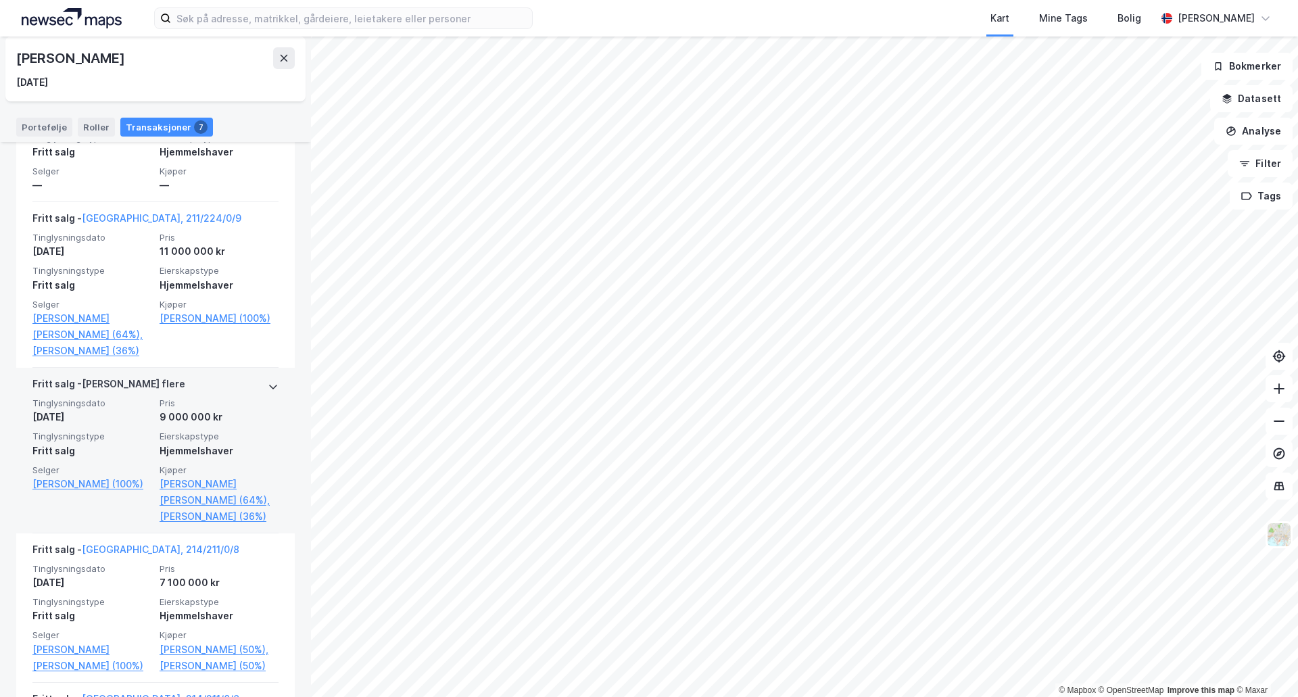
scroll to position [541, 0]
